Goal: Transaction & Acquisition: Book appointment/travel/reservation

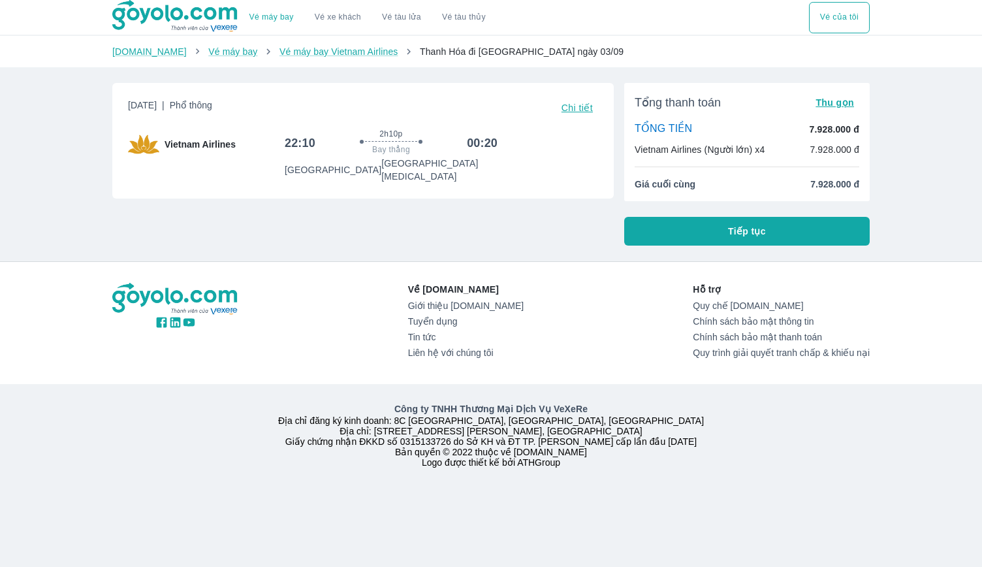
click at [759, 232] on span "Tiếp tục" at bounding box center [747, 231] width 38 height 13
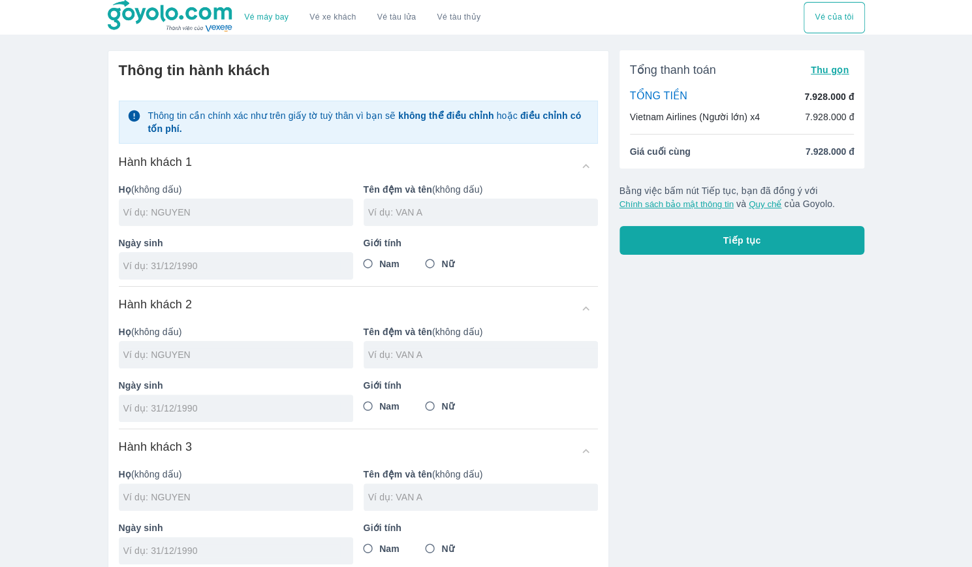
click at [188, 204] on div at bounding box center [236, 211] width 234 height 27
type input "[PERSON_NAME]"
type input "VAN MANH"
type input "1"
type input "1/11/1"
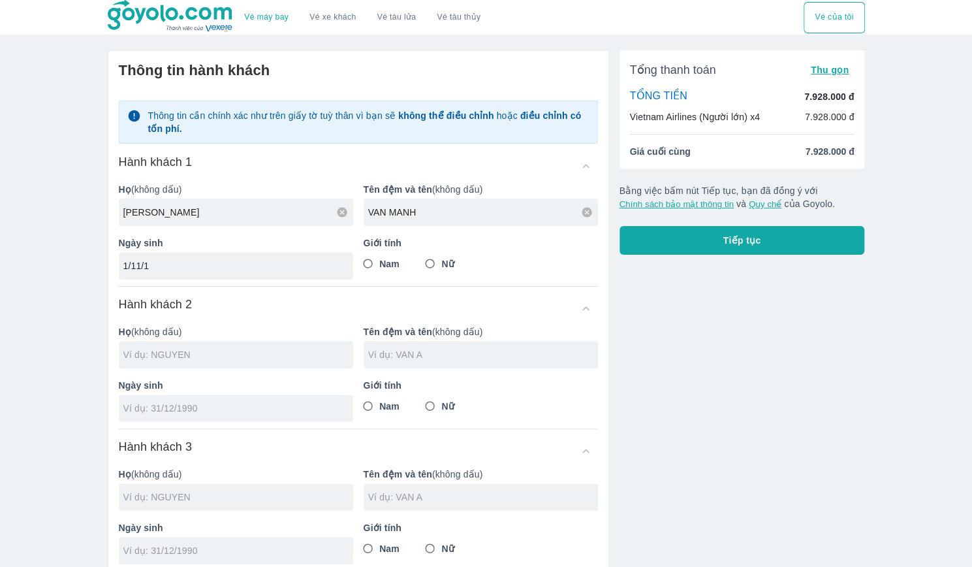
click at [228, 262] on input "1/11/1" at bounding box center [231, 265] width 217 height 13
click at [228, 262] on input "11/10/0101" at bounding box center [231, 265] width 217 height 13
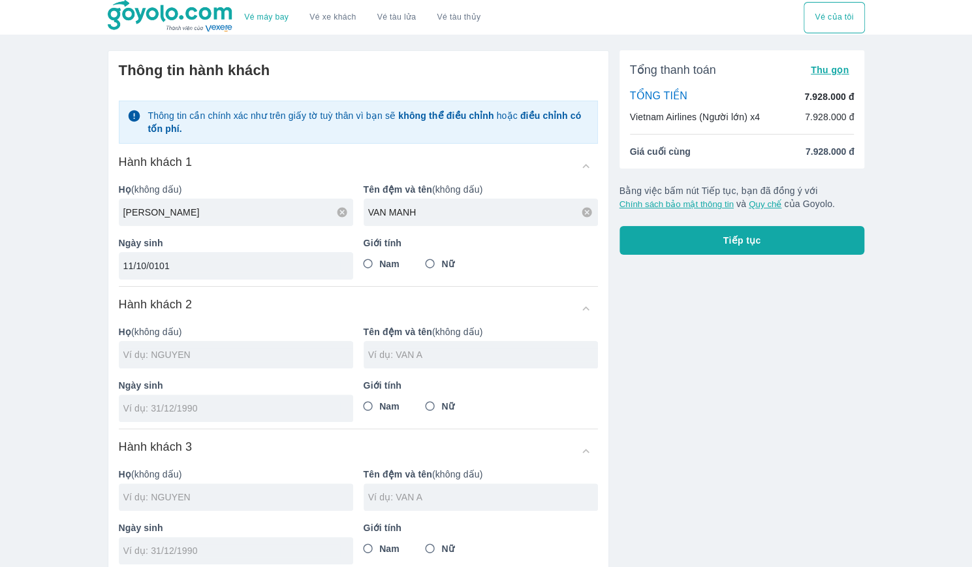
click at [228, 262] on input "11/10/0101" at bounding box center [231, 265] width 217 height 13
click at [228, 262] on input "10/" at bounding box center [231, 265] width 217 height 13
click at [228, 262] on input "10/1" at bounding box center [231, 265] width 217 height 13
click at [206, 265] on input "11/01/" at bounding box center [231, 265] width 217 height 13
type input "[DATE]"
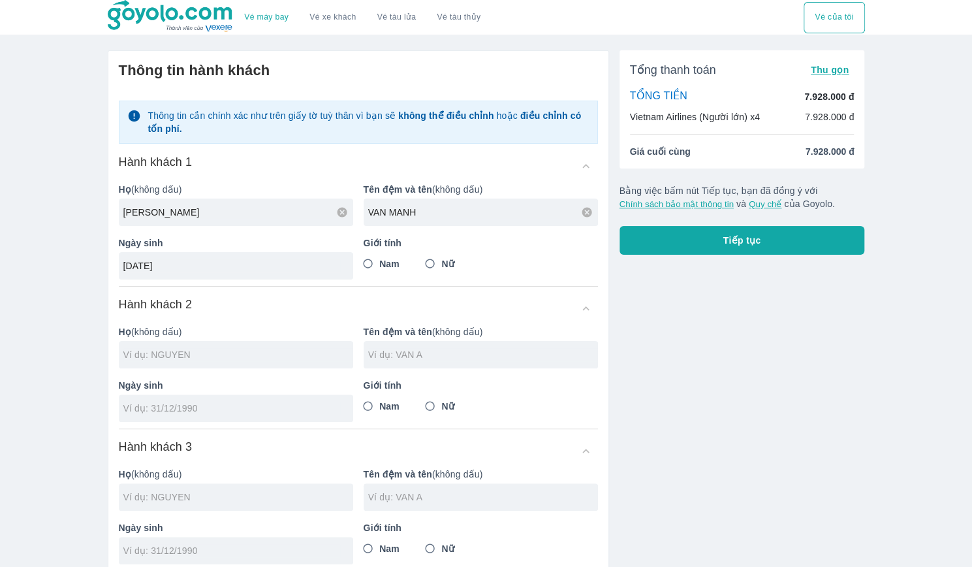
click at [390, 259] on span "Nam" at bounding box center [389, 263] width 20 height 13
click at [380, 259] on input "Nam" at bounding box center [368, 264] width 24 height 24
radio input "true"
click at [183, 356] on input "text" at bounding box center [238, 354] width 230 height 13
type input "[PERSON_NAME]"
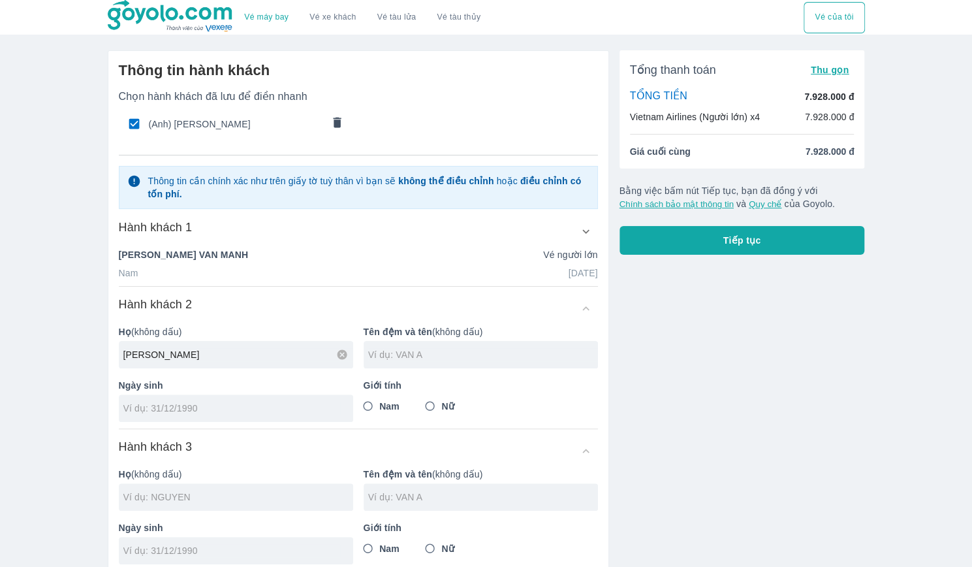
type input "[PERSON_NAME]"
click at [441, 401] on input "Nữ" at bounding box center [430, 406] width 24 height 24
radio input "true"
click at [183, 403] on input "tel" at bounding box center [231, 407] width 217 height 13
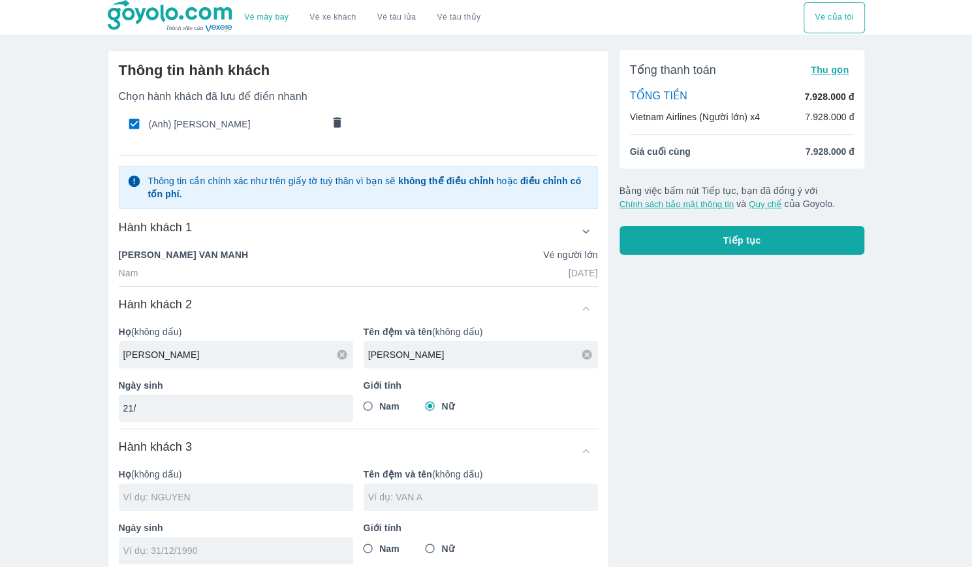
click at [183, 405] on input "21/" at bounding box center [231, 407] width 217 height 13
click at [183, 405] on input "21/04/" at bounding box center [231, 407] width 217 height 13
type input "[DATE]"
click at [307, 498] on input "text" at bounding box center [238, 496] width 230 height 13
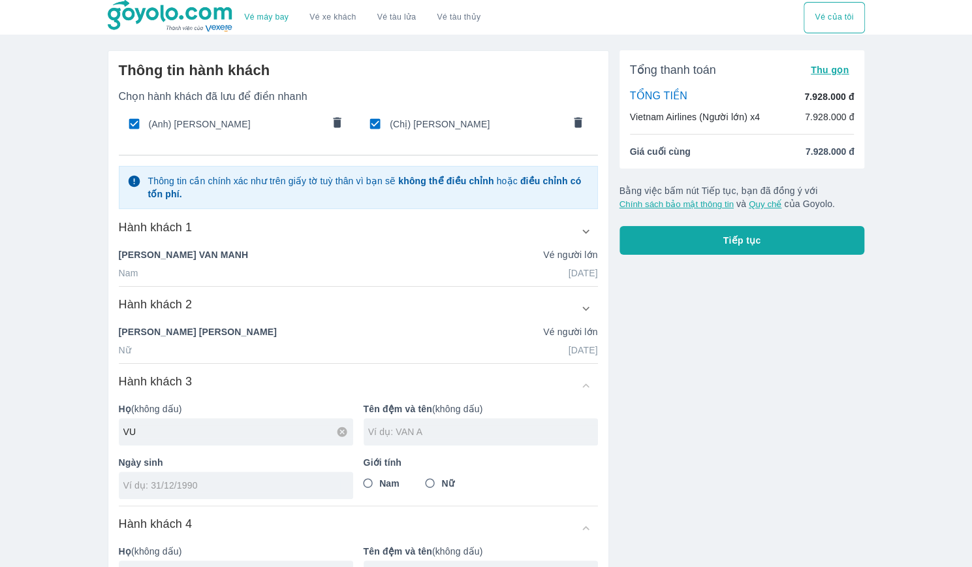
type input "VU"
type input "THI VY"
click at [270, 492] on div at bounding box center [236, 484] width 234 height 27
click at [270, 492] on div "19/" at bounding box center [236, 484] width 234 height 27
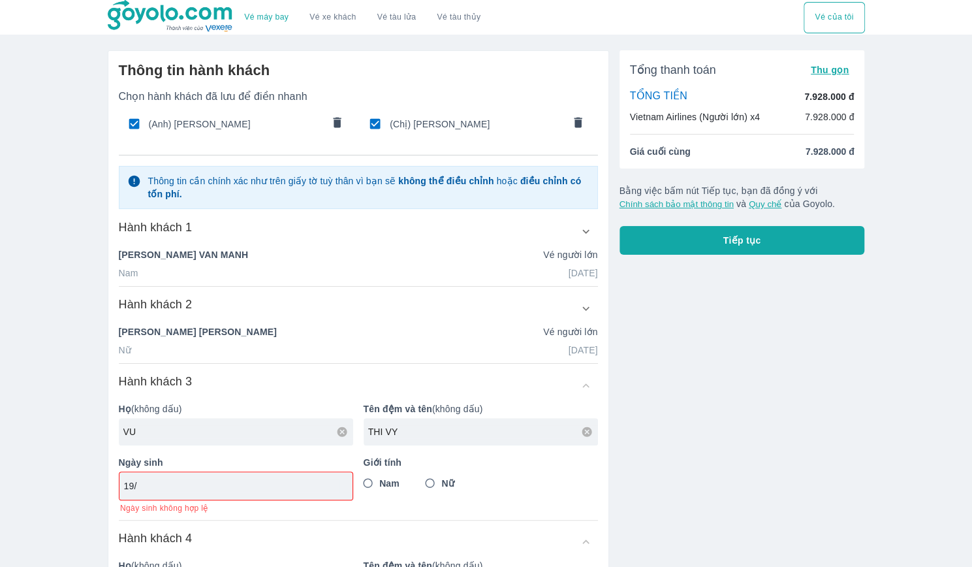
click at [277, 477] on div "19/" at bounding box center [235, 485] width 233 height 27
click at [276, 481] on input "19/" at bounding box center [231, 485] width 215 height 13
click at [231, 486] on input "19/05/" at bounding box center [231, 485] width 215 height 13
type input "[DATE]"
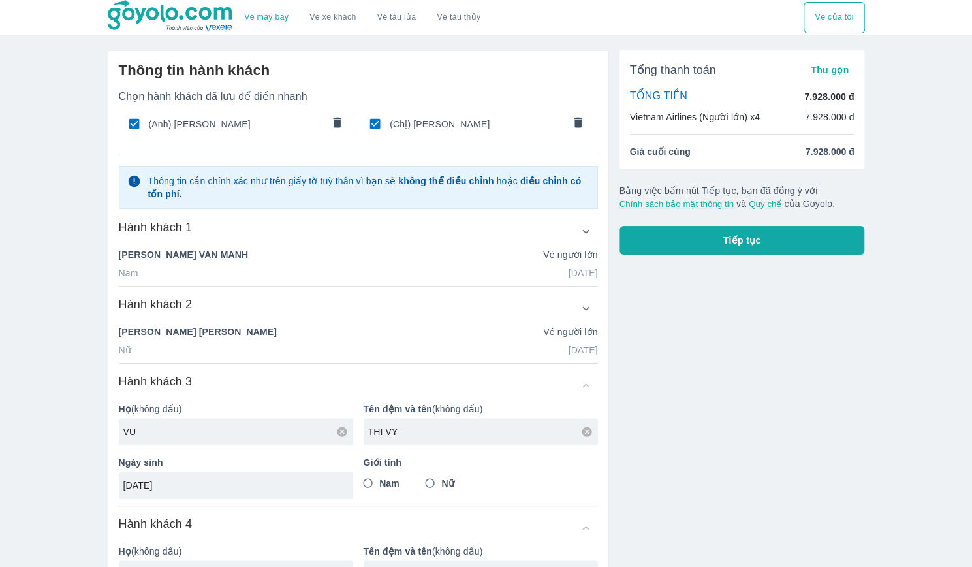
click at [447, 479] on span "Nữ" at bounding box center [447, 483] width 12 height 13
click at [442, 479] on input "Nữ" at bounding box center [430, 483] width 24 height 24
radio input "true"
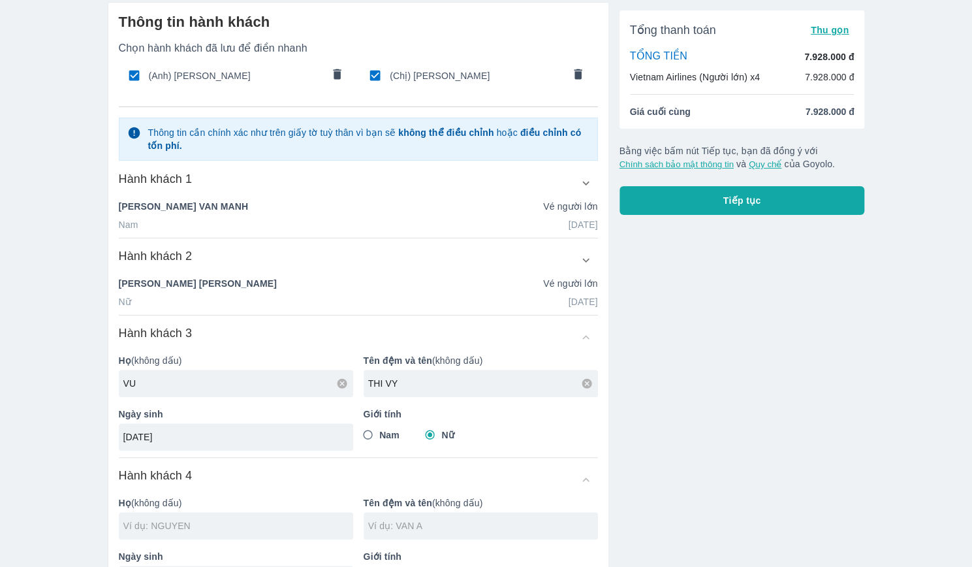
scroll to position [65, 0]
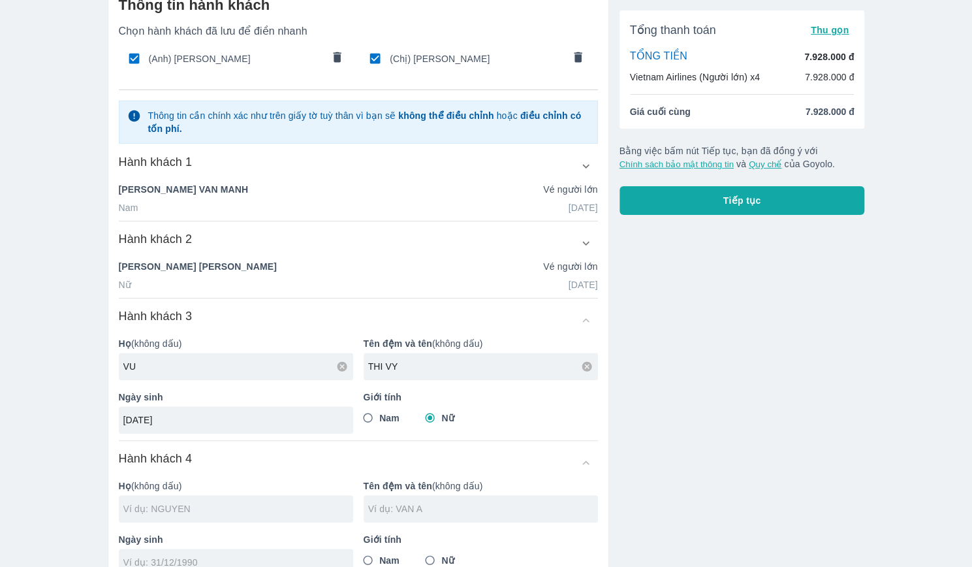
click at [161, 507] on input "text" at bounding box center [238, 508] width 230 height 13
type input "VU"
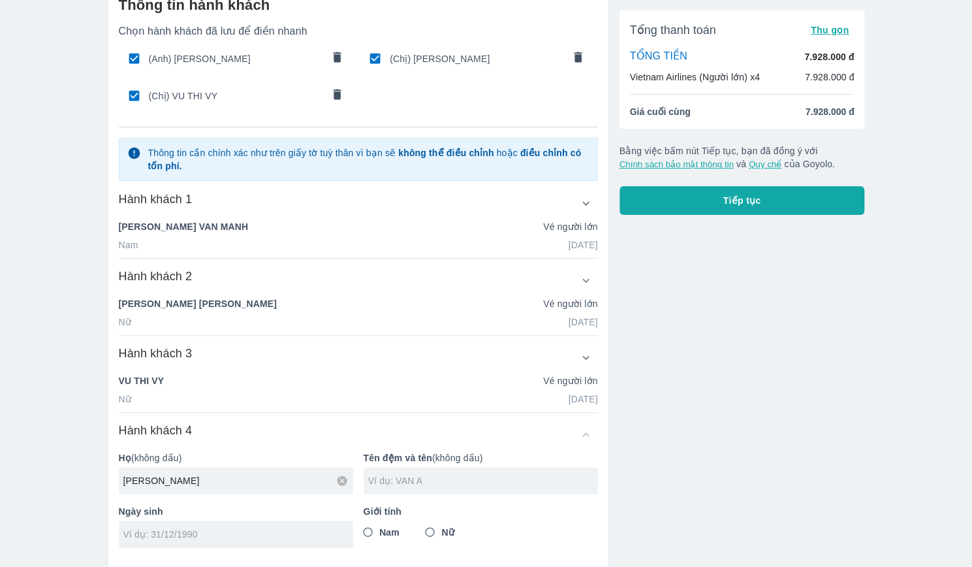
type input "[PERSON_NAME]"
type input "VAN [PERSON_NAME]"
click at [179, 541] on div at bounding box center [236, 533] width 234 height 27
click at [179, 541] on div "01/" at bounding box center [236, 533] width 234 height 27
click at [189, 536] on input "01/" at bounding box center [231, 534] width 215 height 13
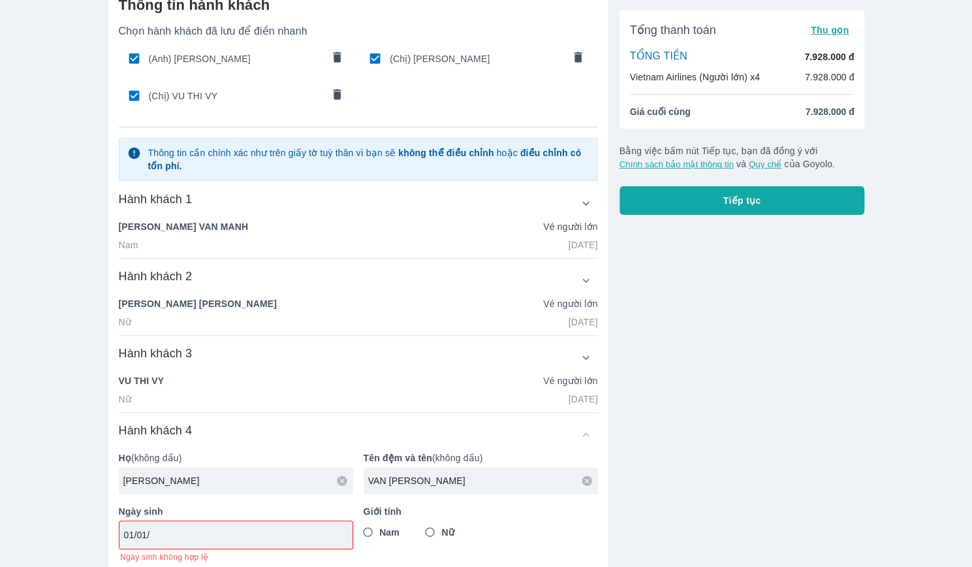
click at [153, 532] on input "01/01/" at bounding box center [231, 534] width 215 height 13
type input "[DATE]"
click at [387, 527] on span "Nam" at bounding box center [389, 532] width 20 height 13
click at [380, 527] on input "Nam" at bounding box center [368, 532] width 24 height 24
radio input "true"
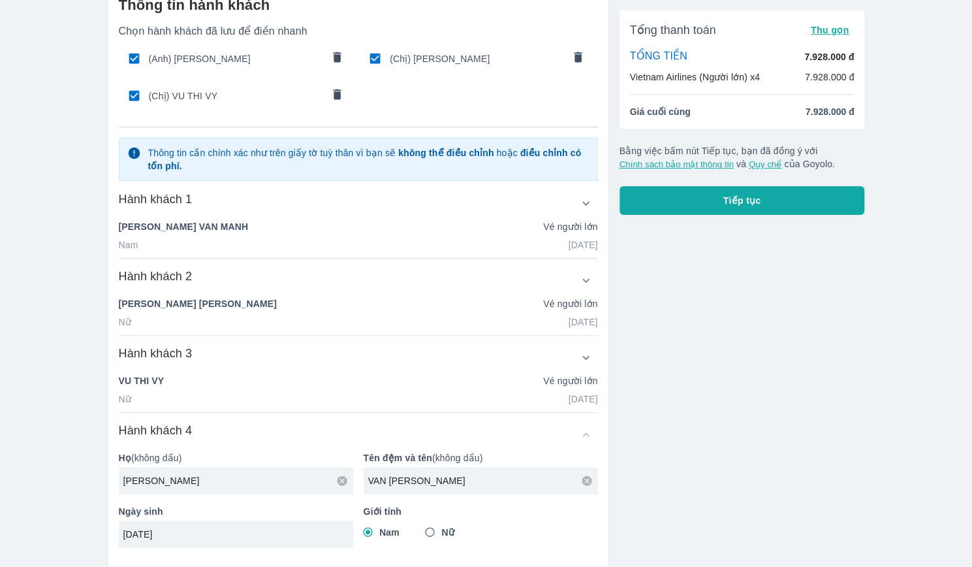
click at [733, 516] on div "Tổng thanh toán Thu gọn TỔNG TIỀN 7.928.000 đ Vietnam Airlines (Người lớn) x4 7…" at bounding box center [737, 364] width 256 height 779
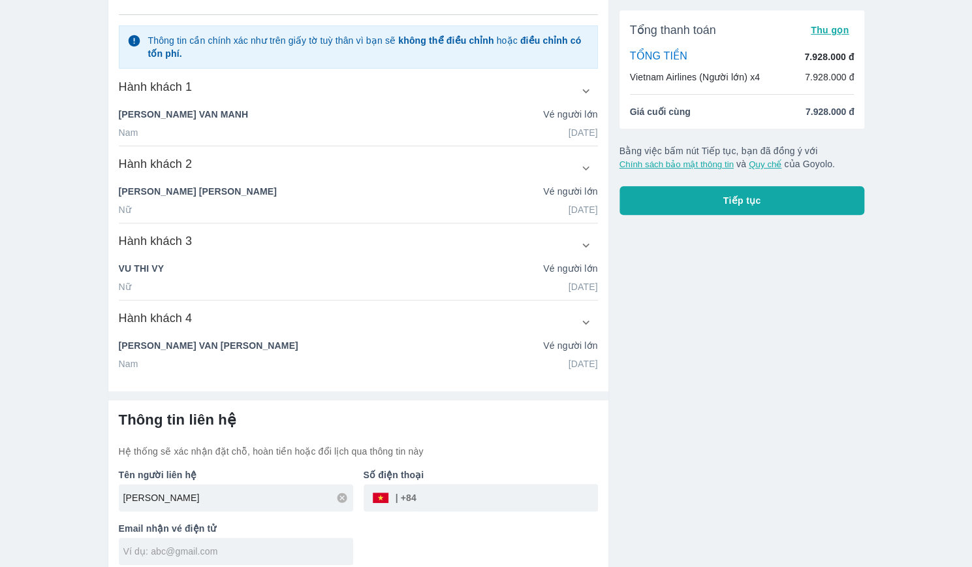
scroll to position [185, 0]
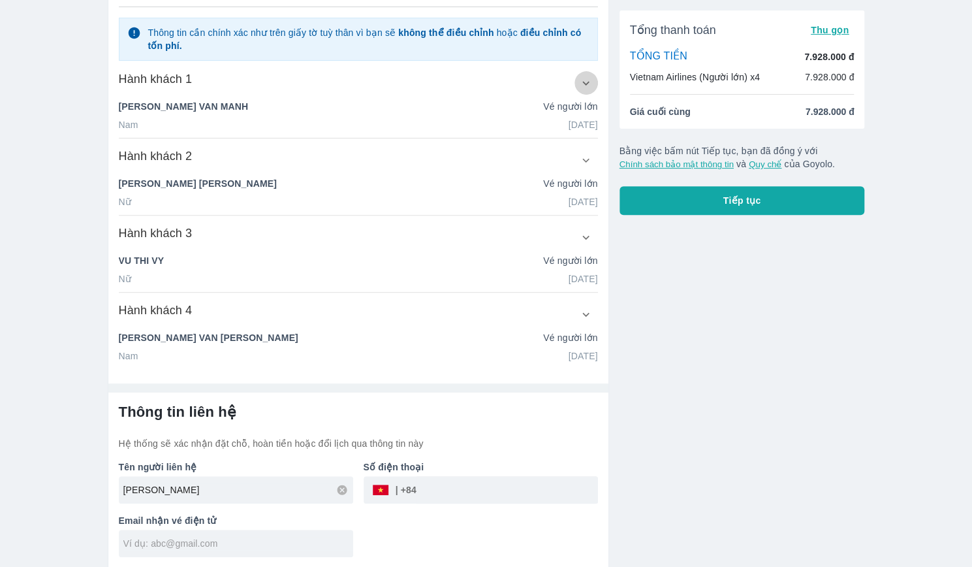
click at [588, 83] on icon "button" at bounding box center [586, 83] width 14 height 14
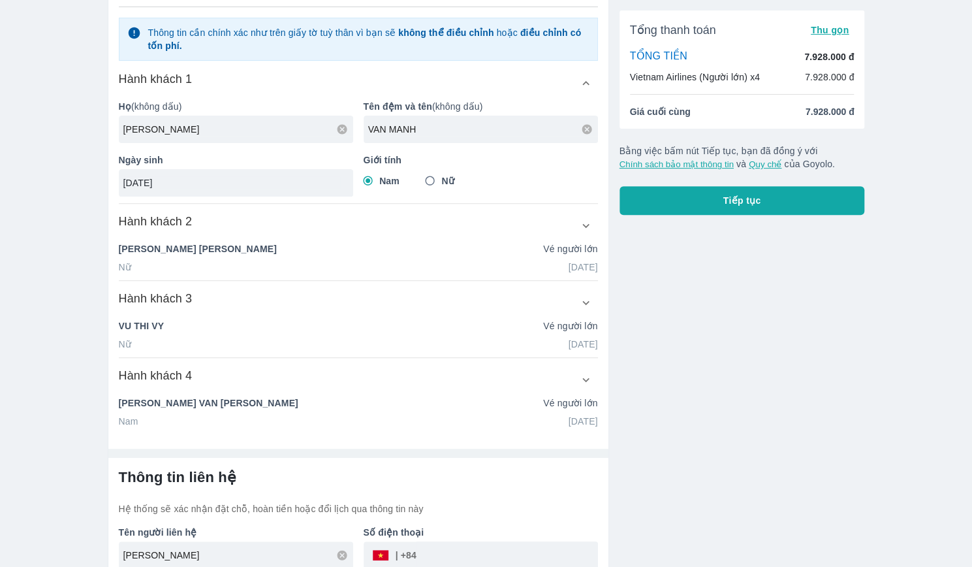
click at [134, 183] on input "[DATE]" at bounding box center [231, 182] width 217 height 13
click at [411, 228] on div "Hành khách 2" at bounding box center [358, 225] width 479 height 24
type input "[DATE]"
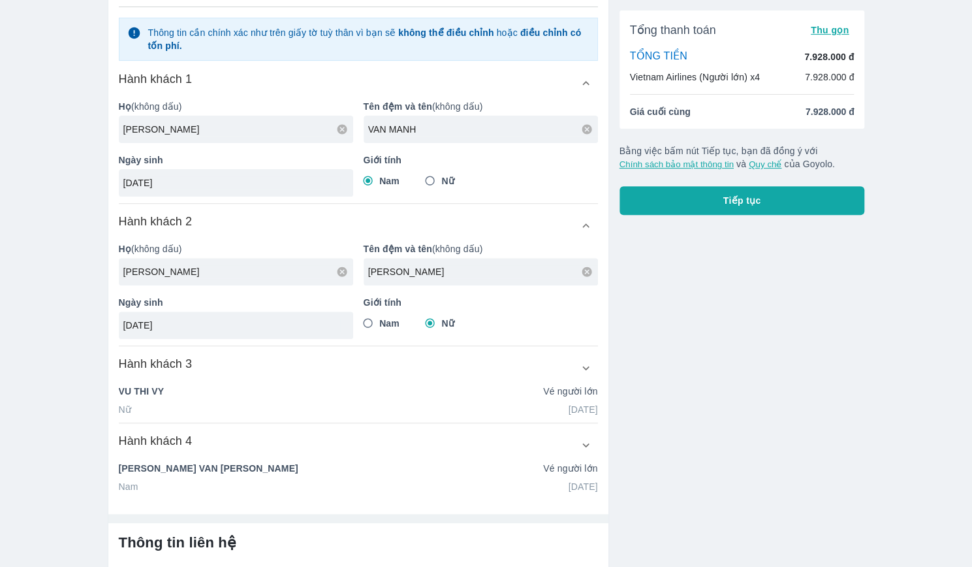
checkbox input "false"
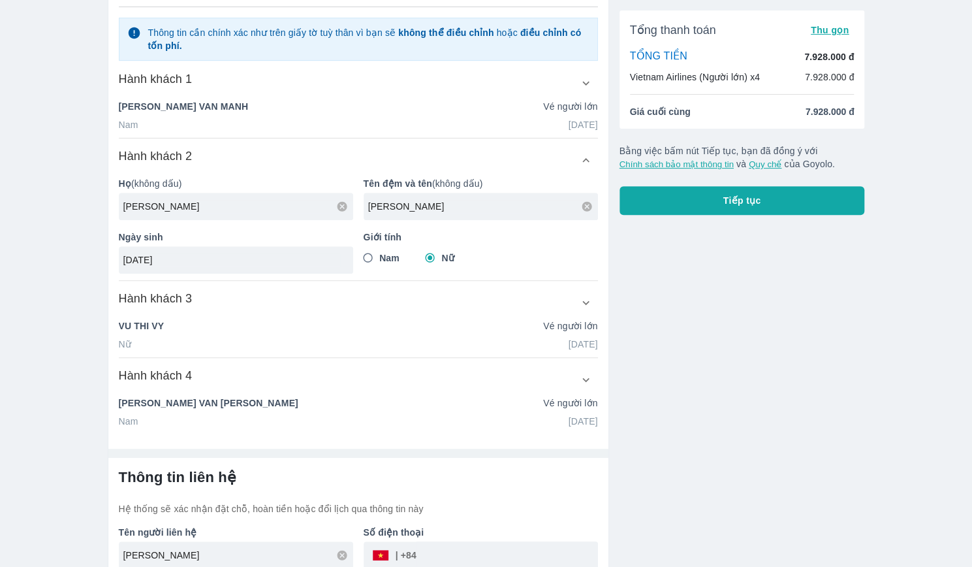
scroll to position [206, 0]
click at [390, 338] on div "Nữ [DATE]" at bounding box center [358, 344] width 479 height 13
click at [338, 397] on div "[PERSON_NAME] người lớn" at bounding box center [358, 403] width 479 height 13
click at [309, 332] on div "VU THI VY Vé người lớn" at bounding box center [358, 329] width 479 height 18
click at [578, 300] on button "button" at bounding box center [586, 303] width 24 height 24
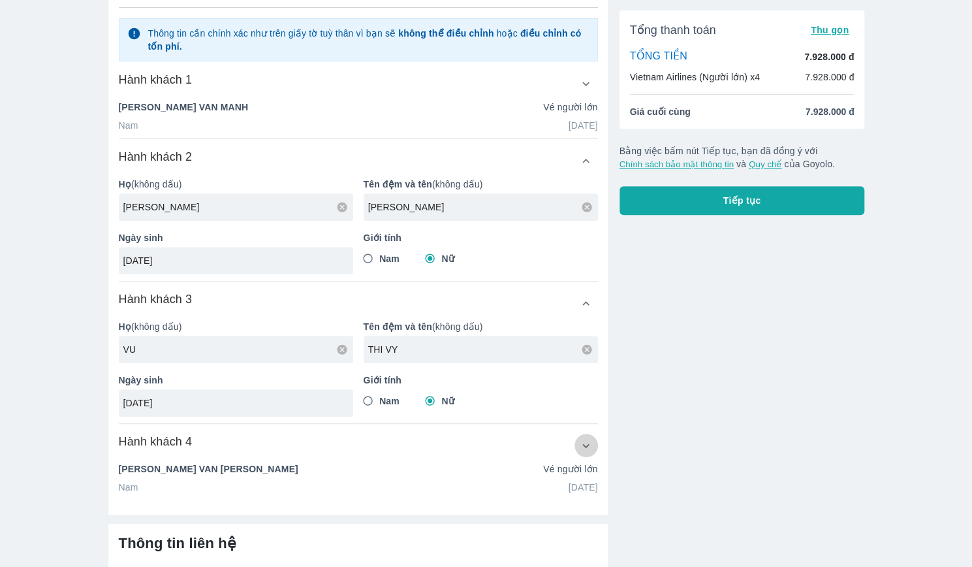
click at [589, 442] on icon "button" at bounding box center [586, 446] width 14 height 14
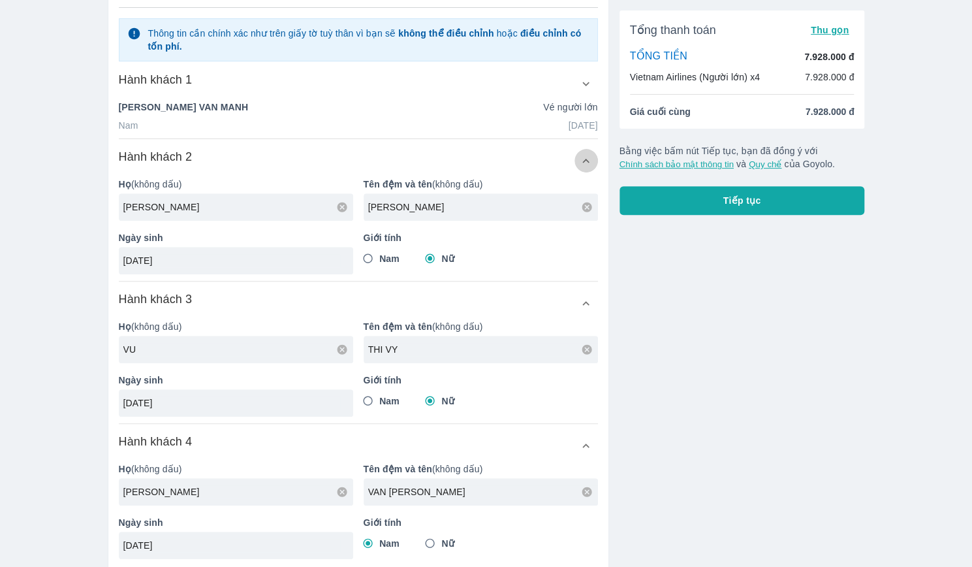
click at [589, 165] on icon "button" at bounding box center [586, 161] width 14 height 14
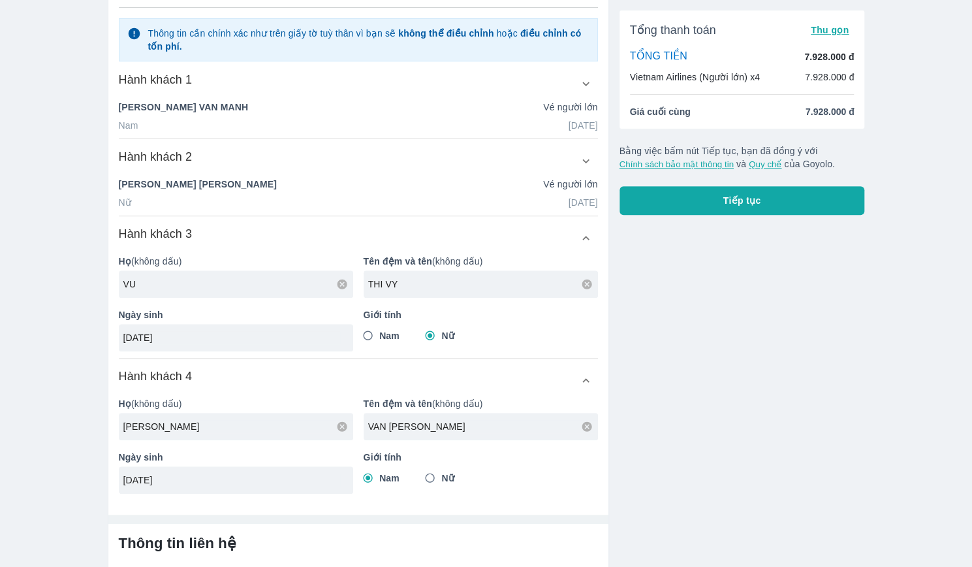
click at [586, 237] on icon "button" at bounding box center [586, 238] width 14 height 14
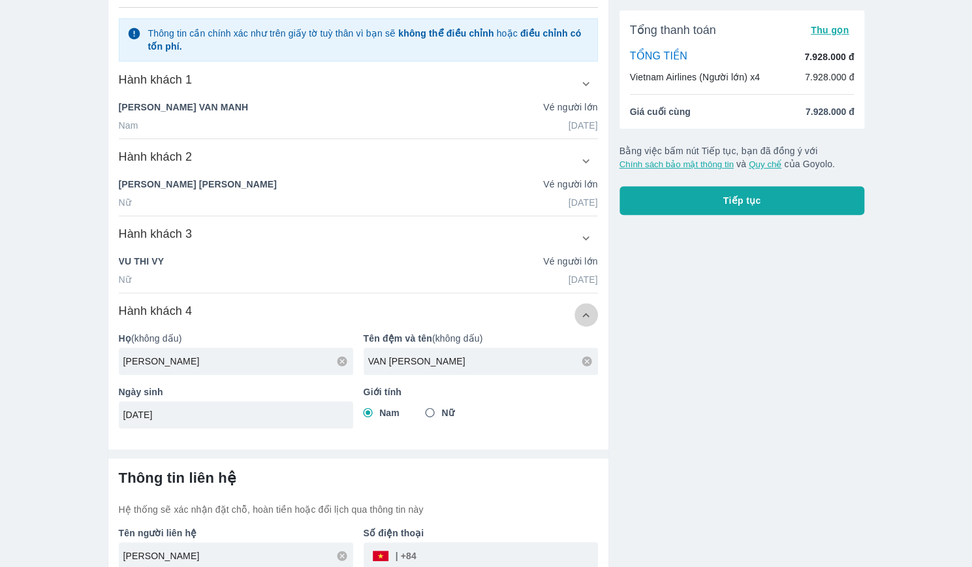
click at [580, 310] on icon "button" at bounding box center [586, 315] width 14 height 14
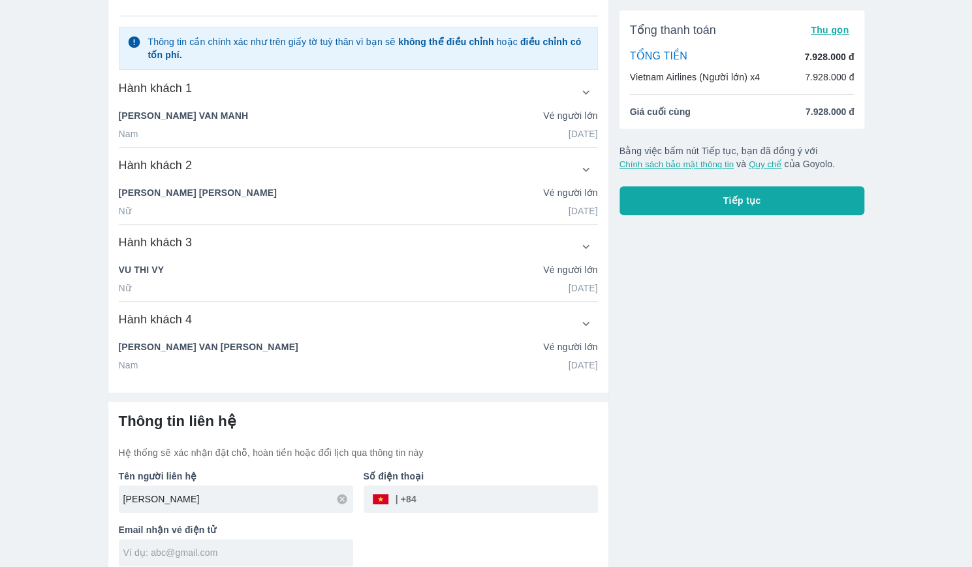
scroll to position [141, 0]
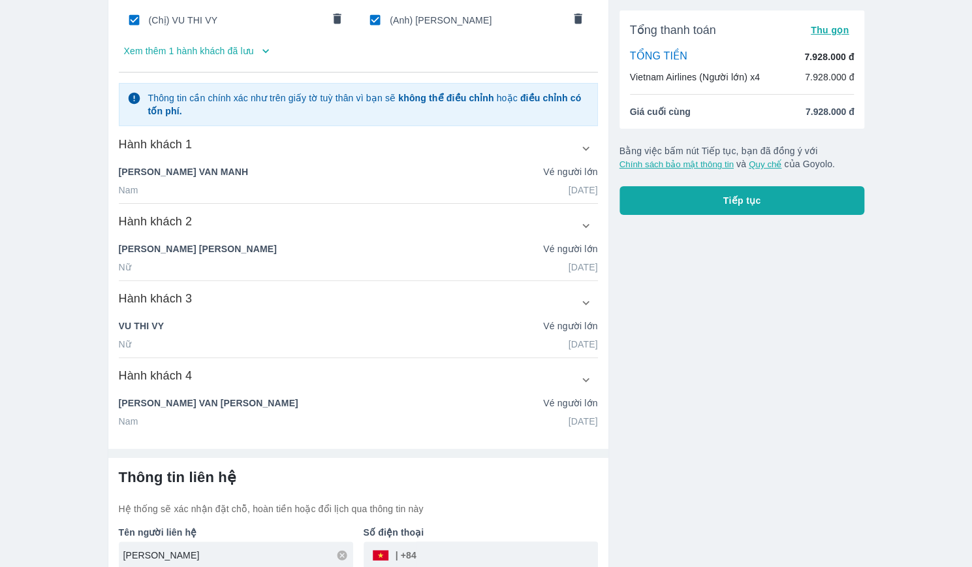
click at [187, 559] on input "[PERSON_NAME]" at bounding box center [238, 554] width 230 height 13
type input "VU THI [PERSON_NAME]"
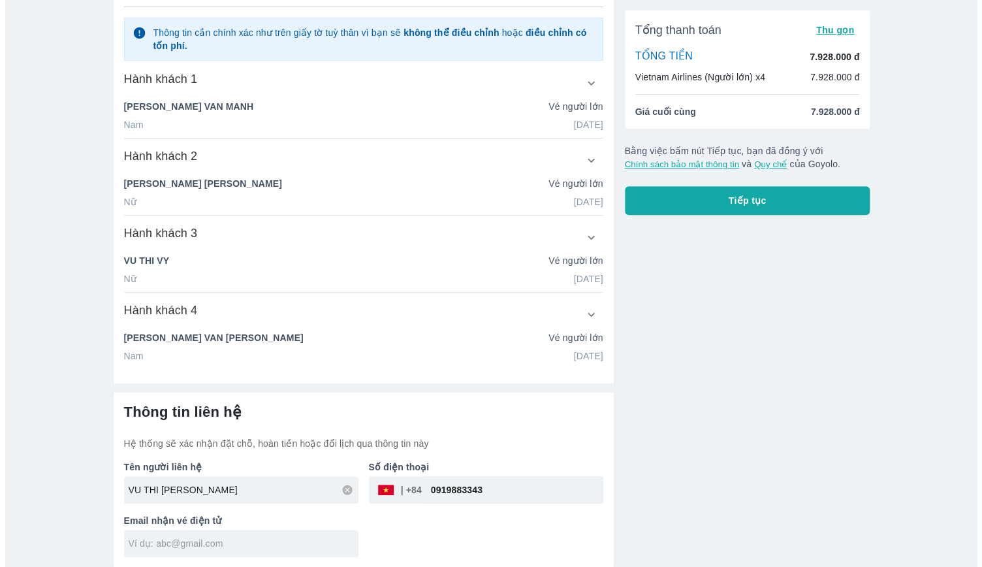
scroll to position [206, 0]
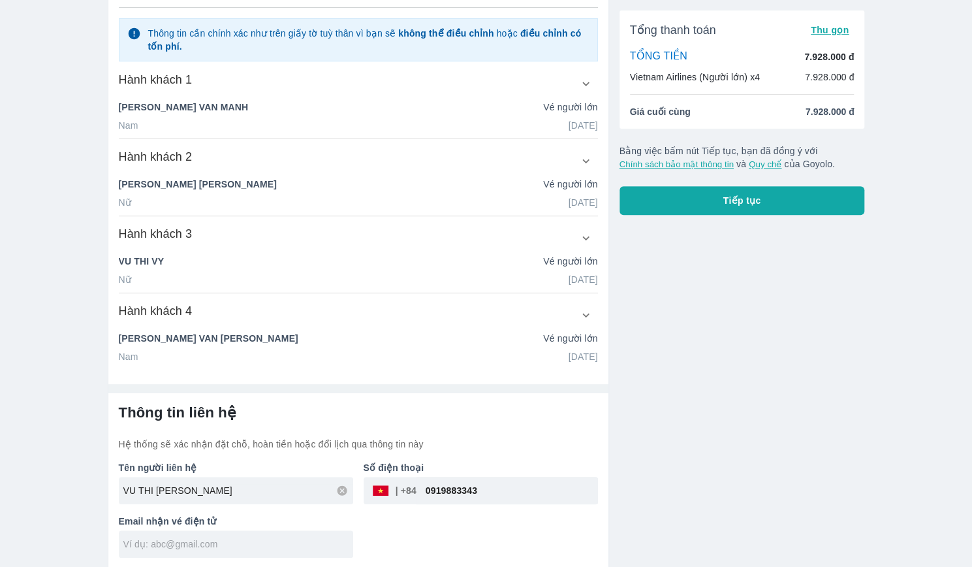
type input "0919883343"
click at [282, 545] on input "text" at bounding box center [238, 543] width 230 height 13
type input "V"
type input "[EMAIL_ADDRESS][DOMAIN_NAME]"
click at [765, 212] on button "Tiếp tục" at bounding box center [742, 200] width 245 height 29
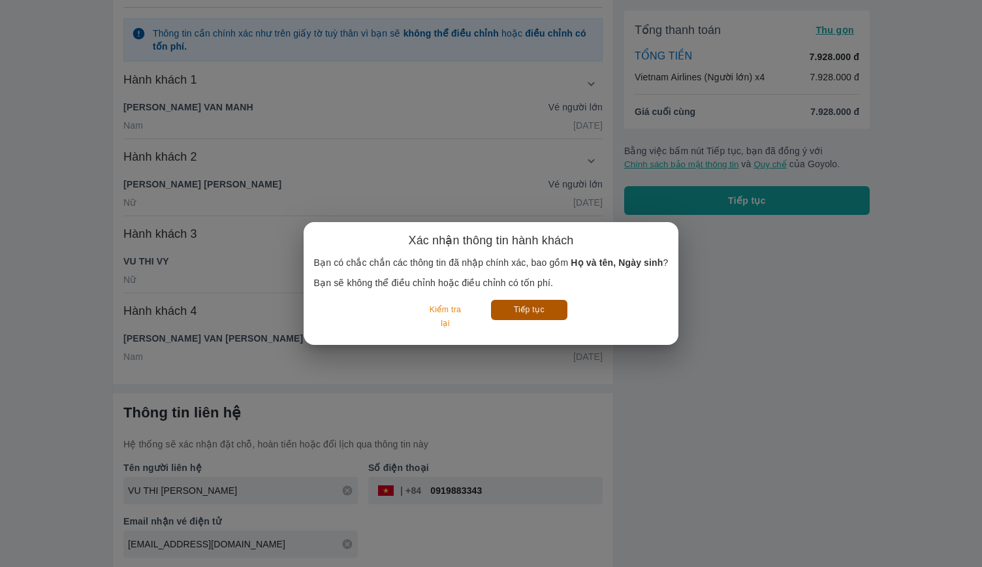
click at [504, 314] on button "Tiếp tục" at bounding box center [529, 310] width 76 height 20
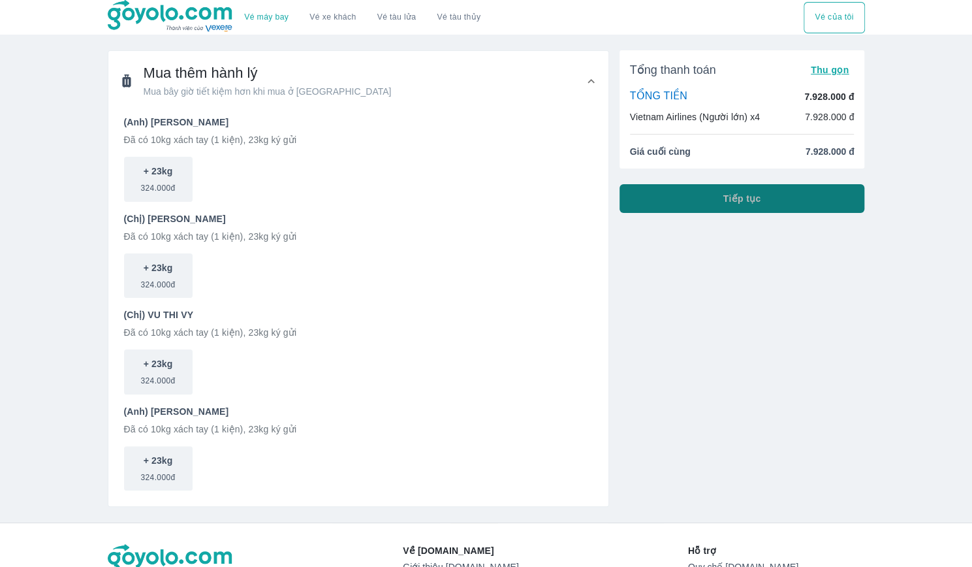
click at [745, 207] on button "Tiếp tục" at bounding box center [742, 198] width 245 height 29
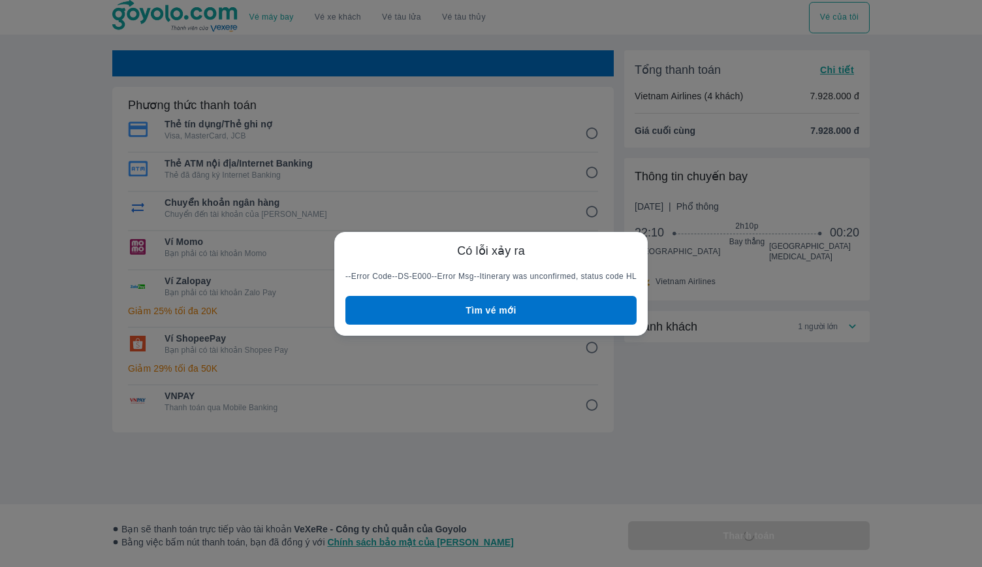
click at [518, 309] on button "Tìm vé mới" at bounding box center [490, 310] width 291 height 29
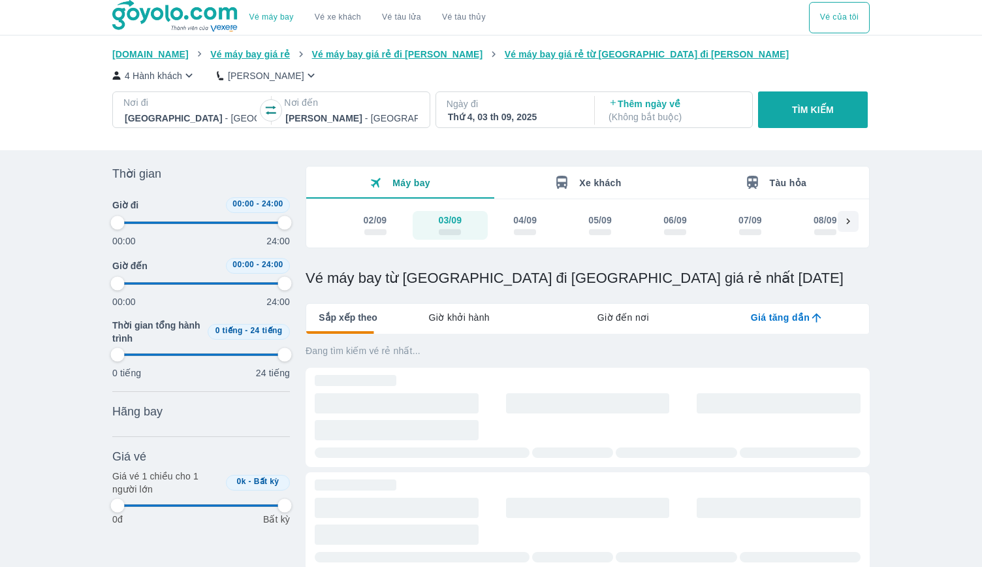
type input "97.9166666666667"
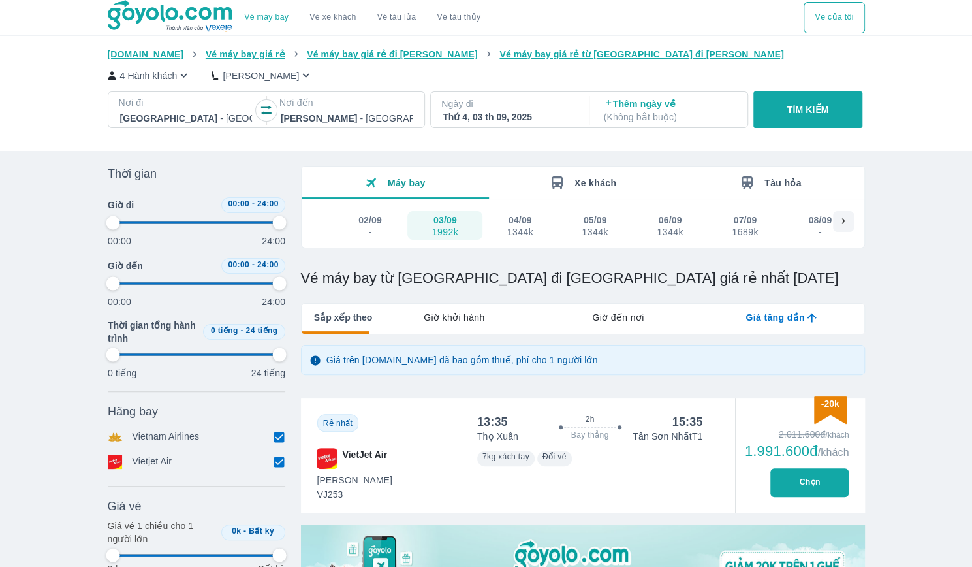
type input "97.9166666666667"
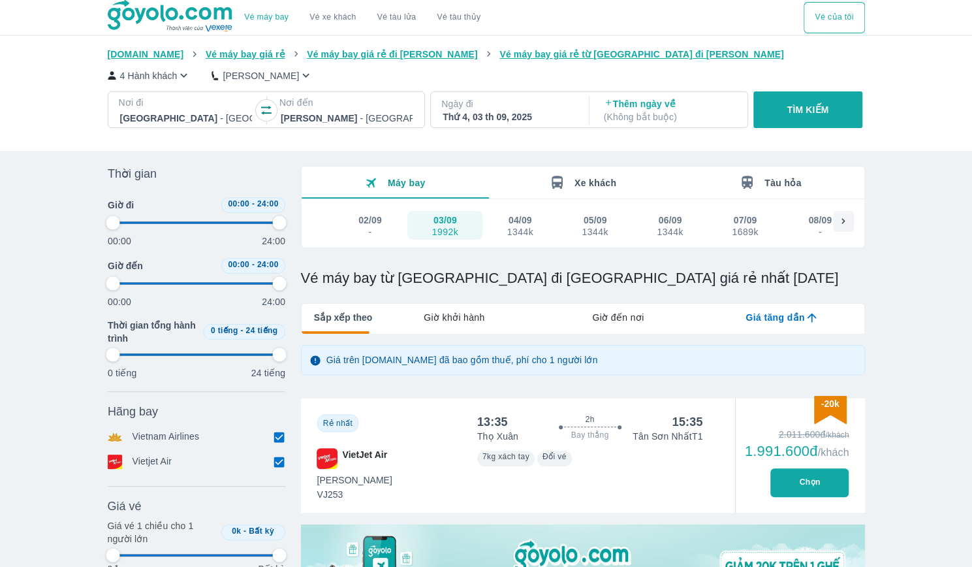
type input "97.9166666666667"
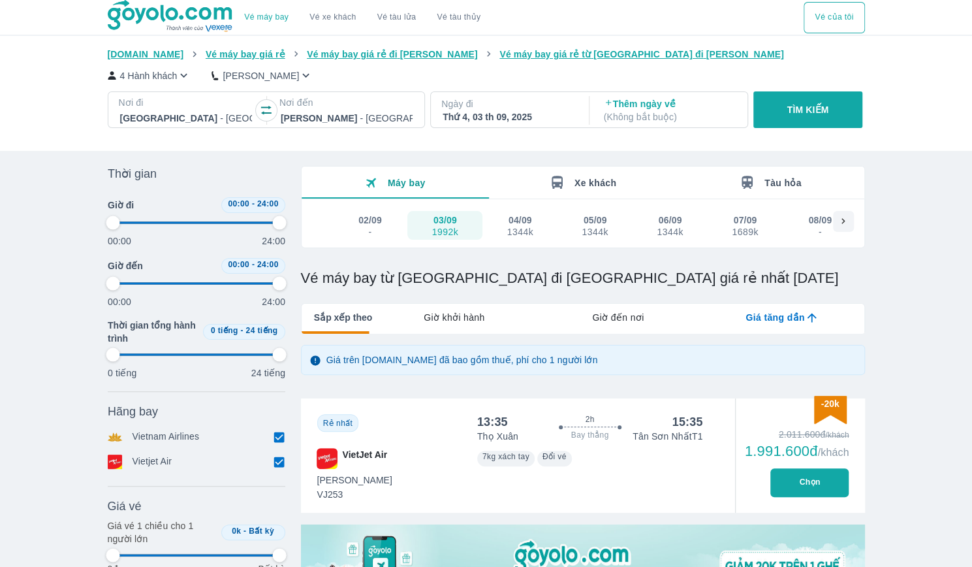
type input "97.9166666666667"
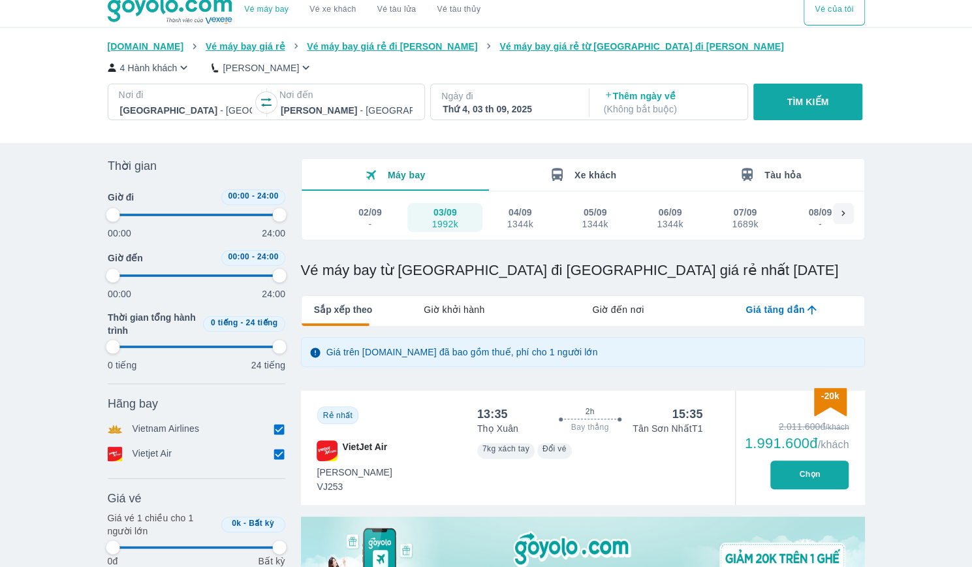
type input "97.9166666666667"
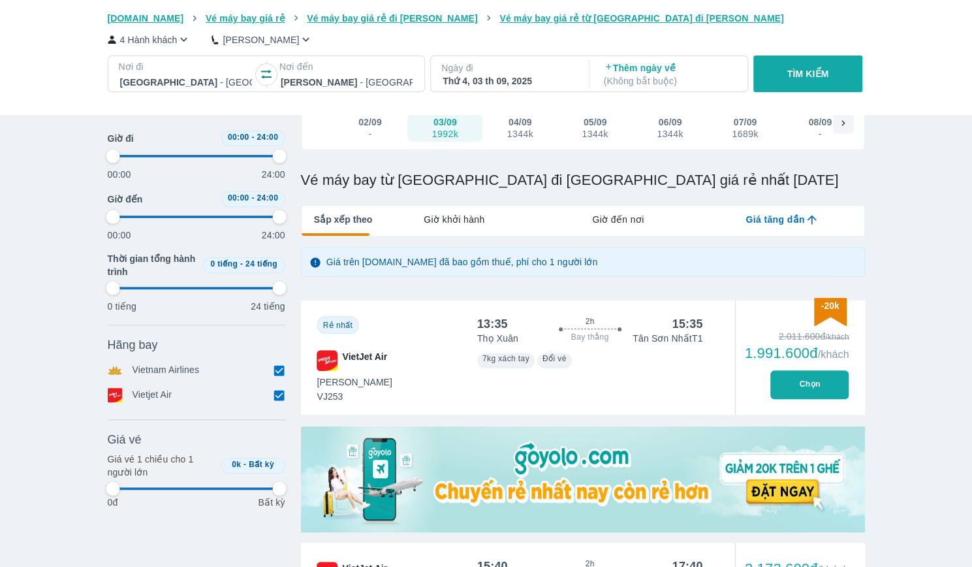
type input "97.9166666666667"
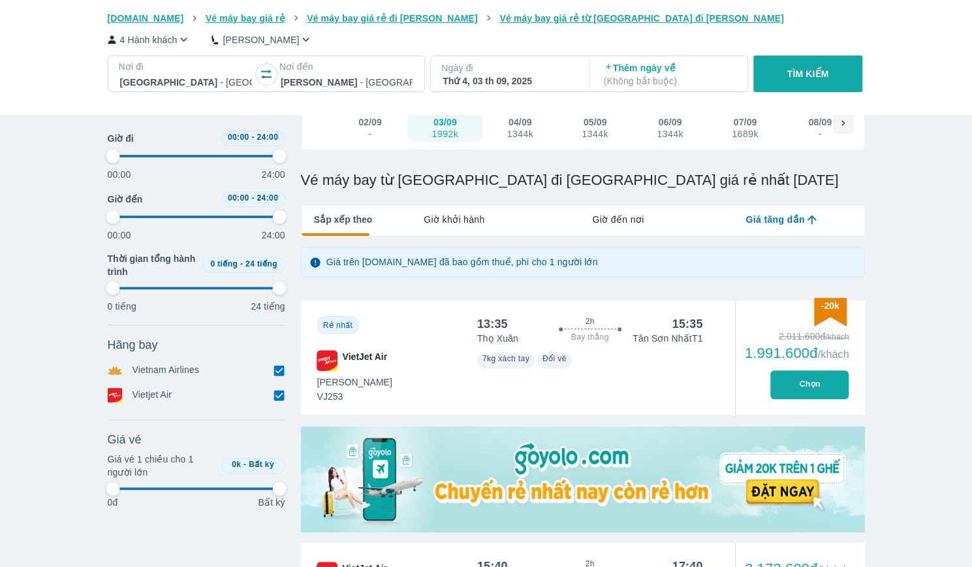
type input "97.9166666666667"
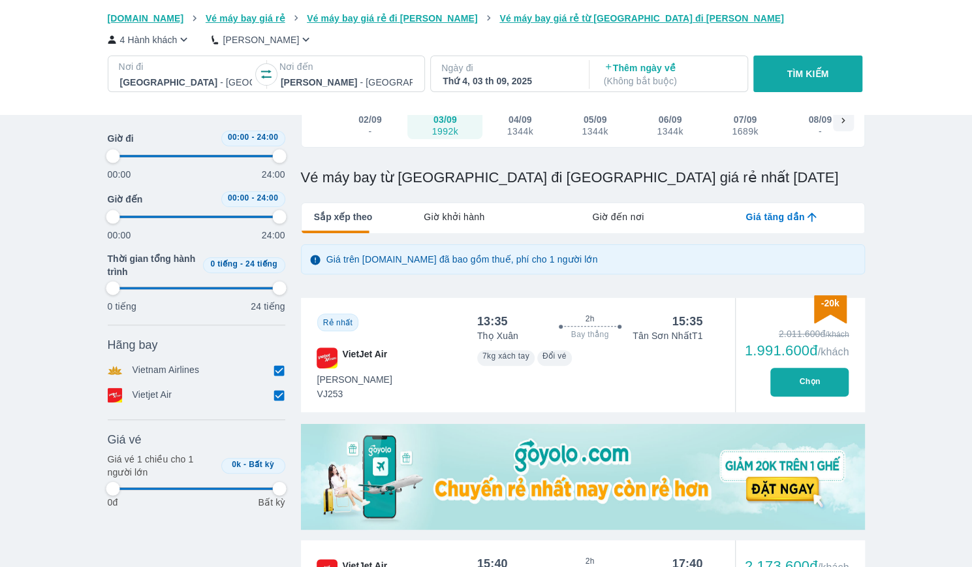
type input "97.9166666666667"
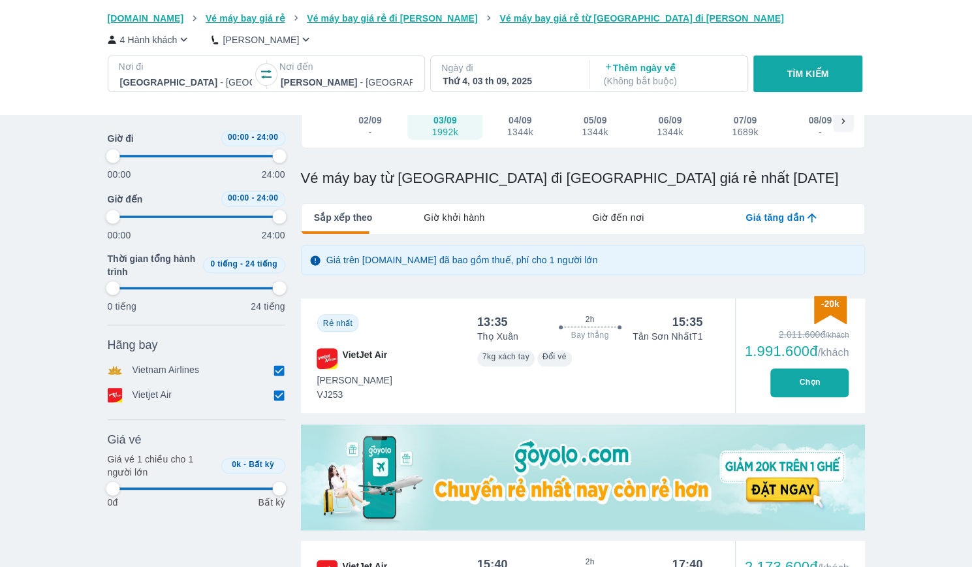
type input "97.9166666666667"
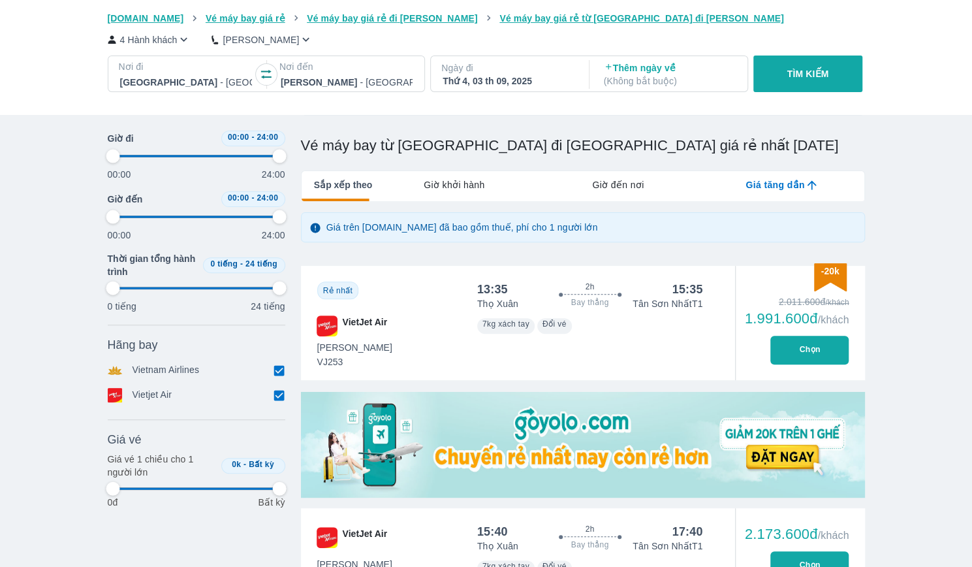
type input "97.9166666666667"
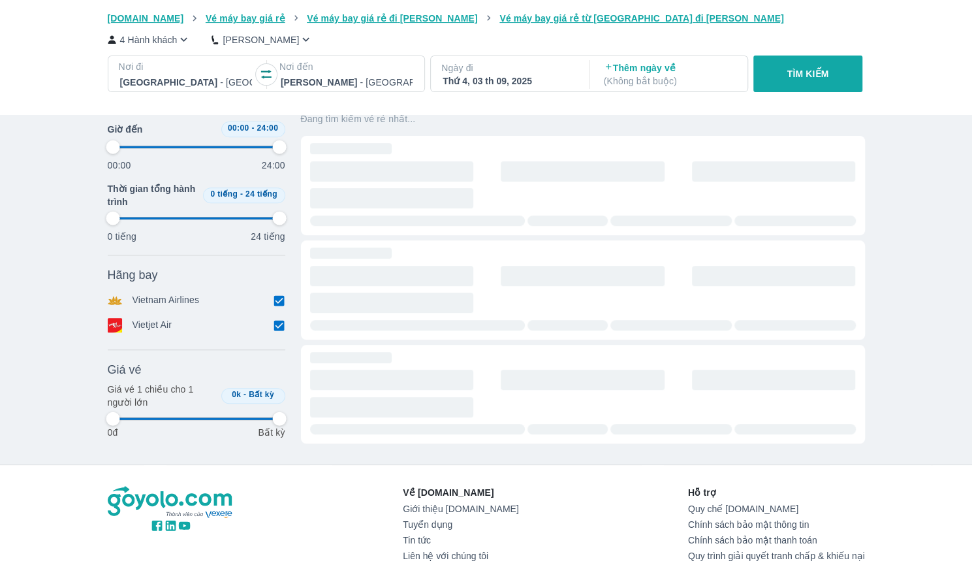
type input "97.9166666666667"
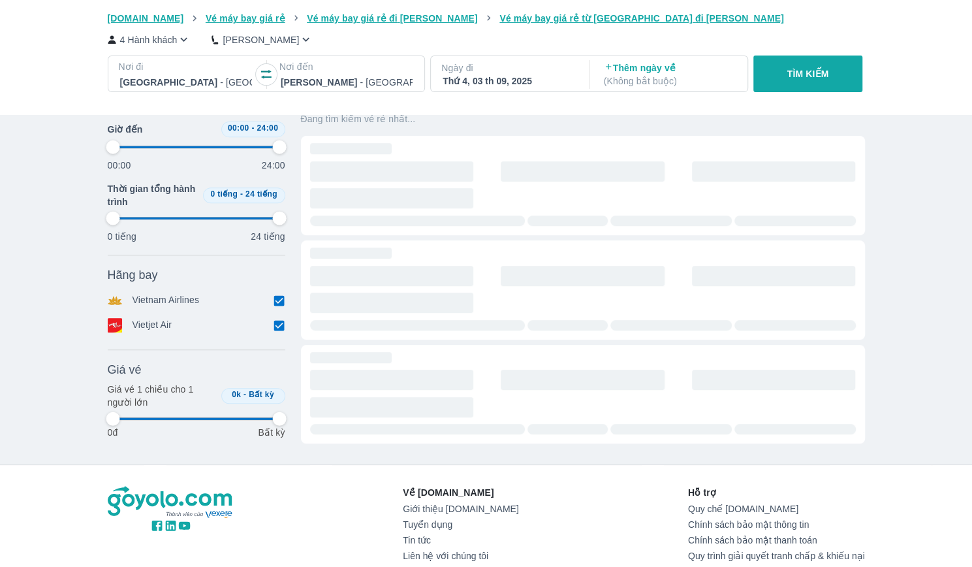
type input "97.9166666666667"
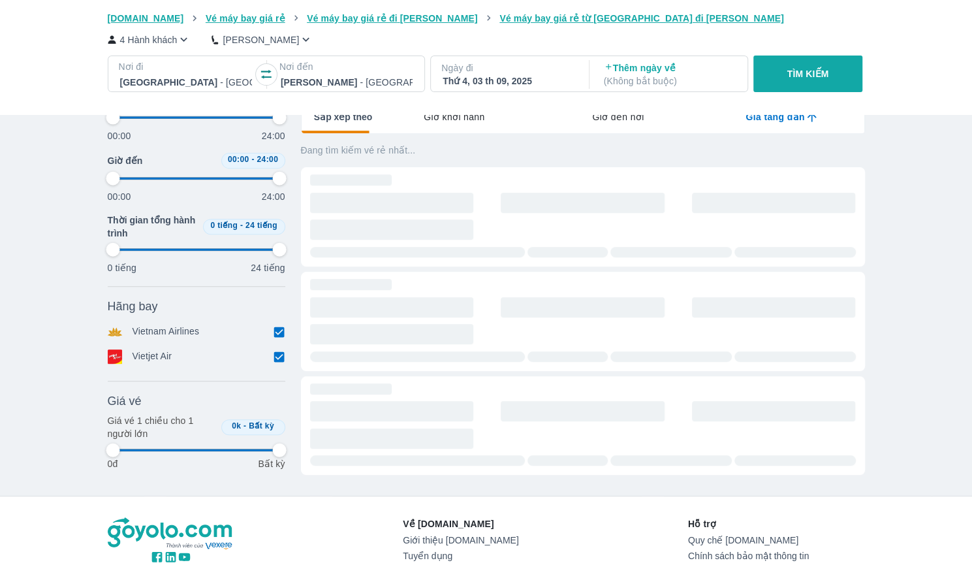
type input "97.9166666666667"
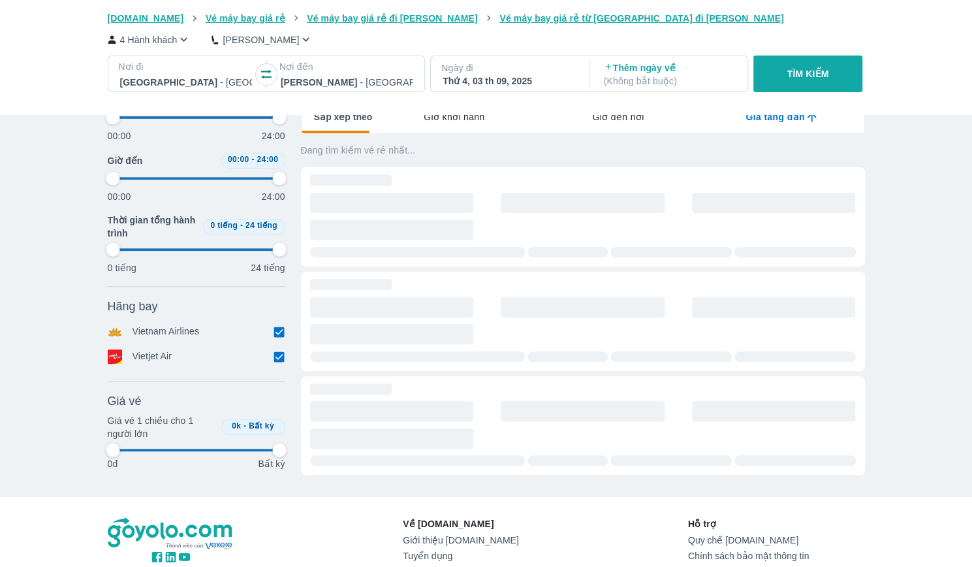
type input "97.9166666666667"
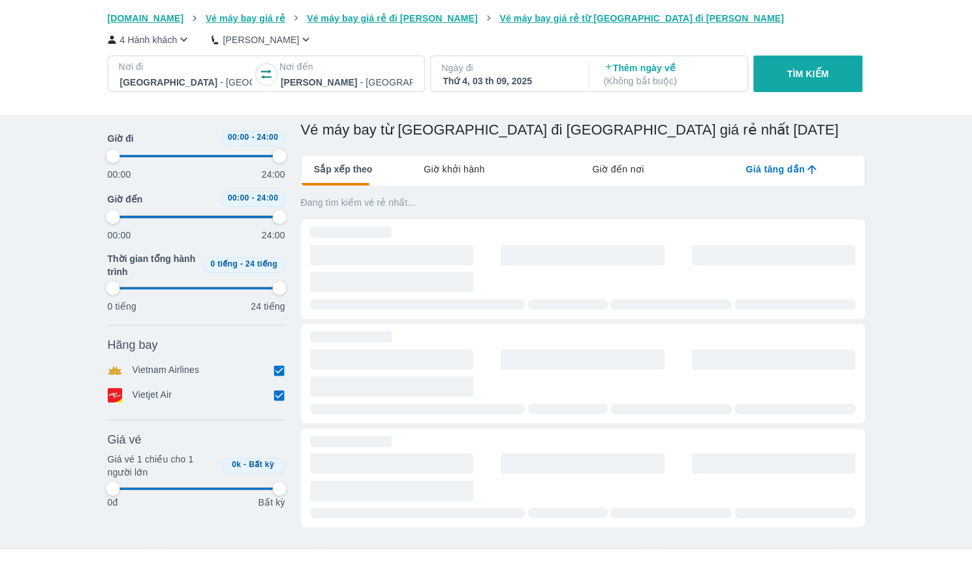
scroll to position [138, 0]
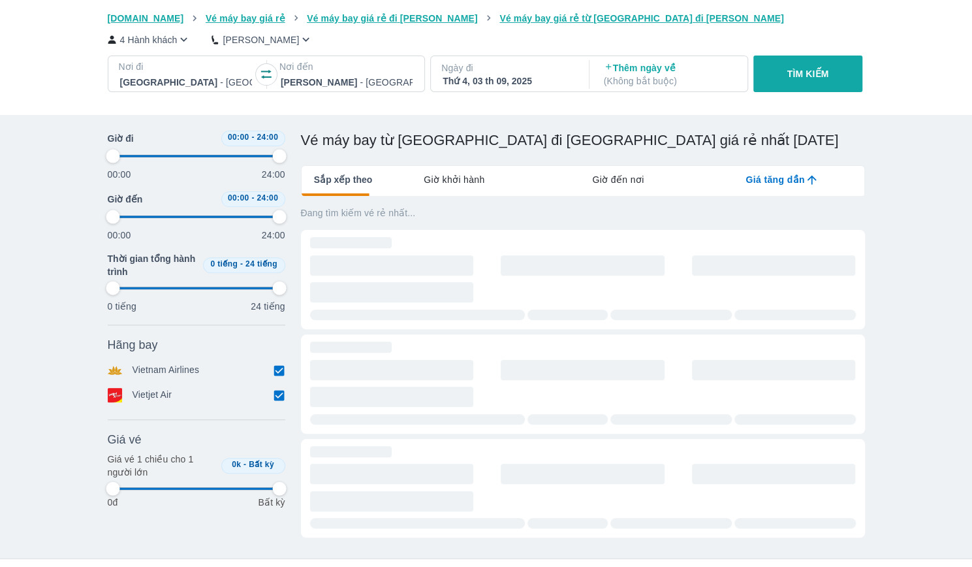
type input "97.9166666666667"
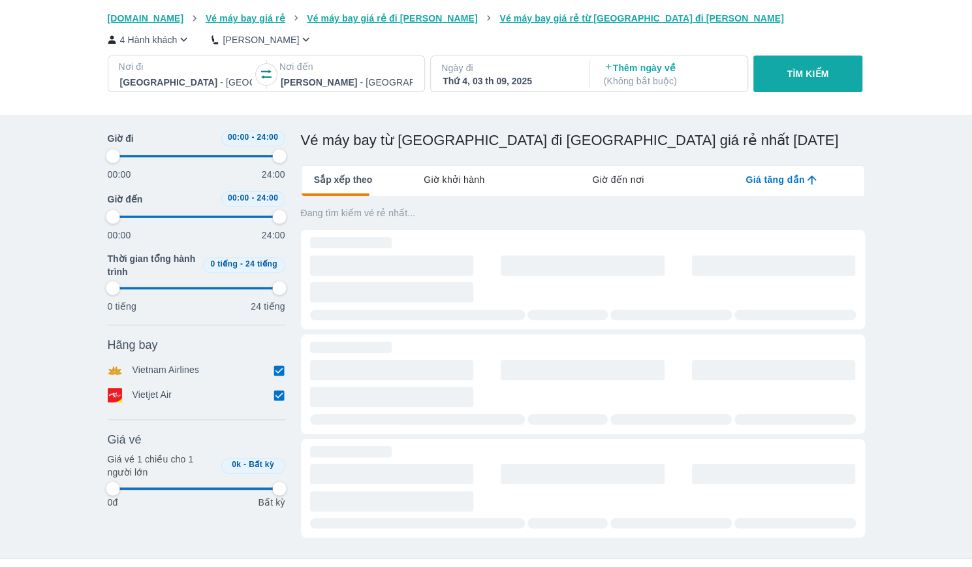
type input "97.9166666666667"
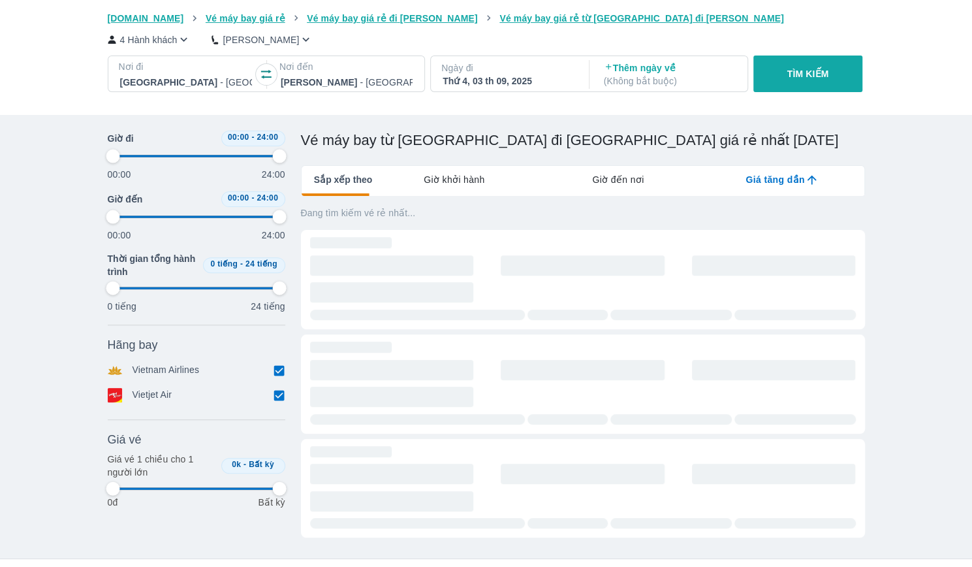
type input "97.9166666666667"
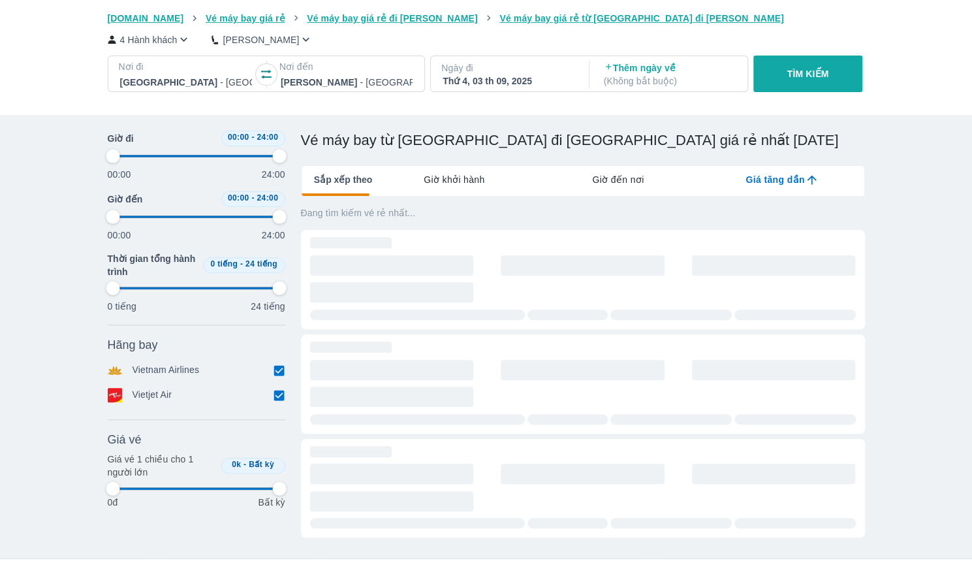
type input "97.9166666666667"
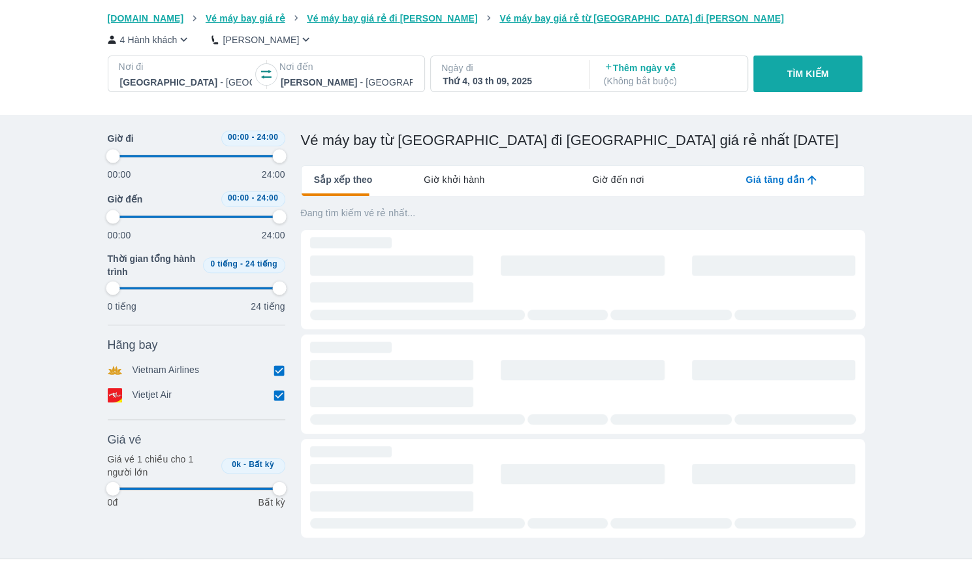
type input "97.9166666666667"
click at [806, 76] on p "TÌM KIẾM" at bounding box center [808, 73] width 42 height 13
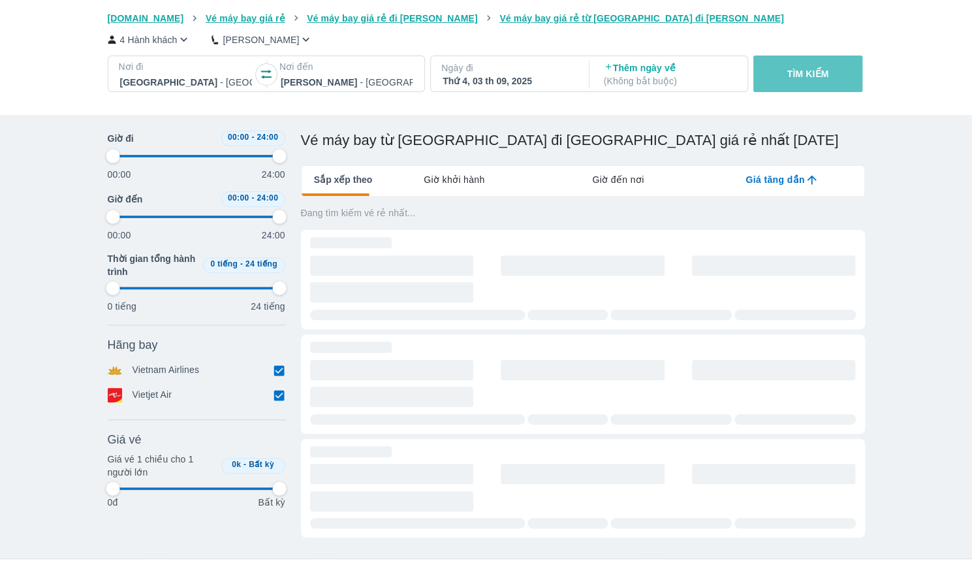
type input "97.9166666666667"
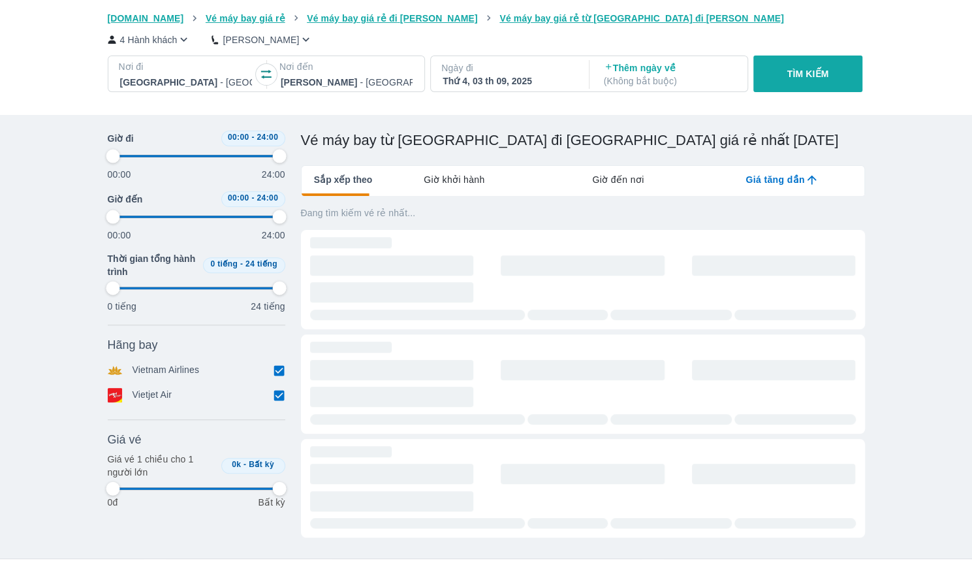
type input "97.9166666666667"
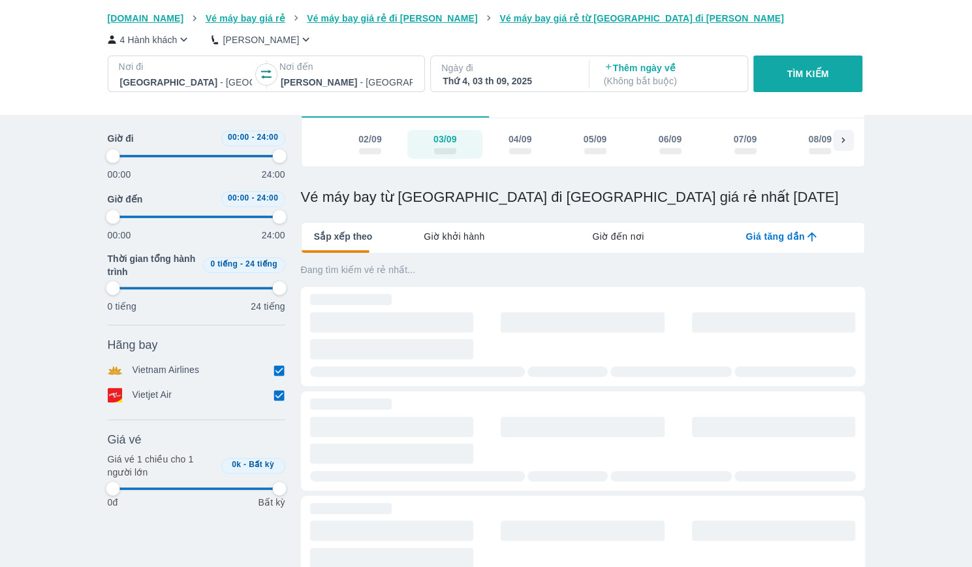
scroll to position [30, 0]
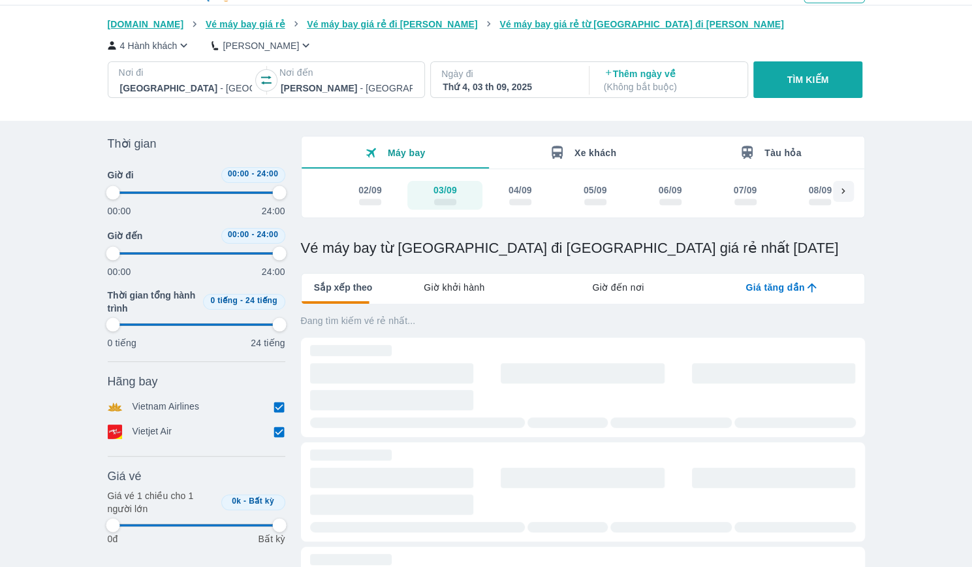
type input "97.9166666666667"
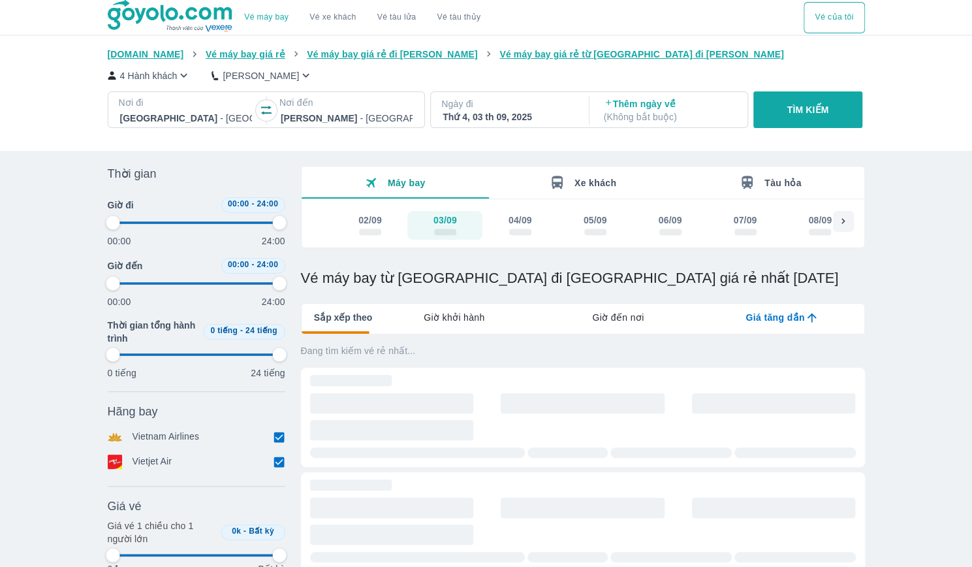
type input "97.9166666666667"
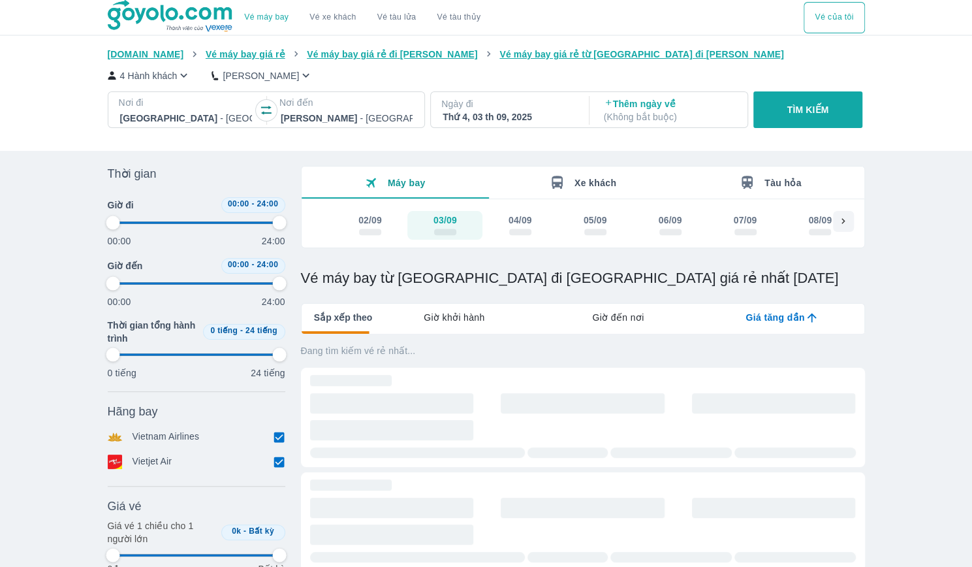
type input "97.9166666666667"
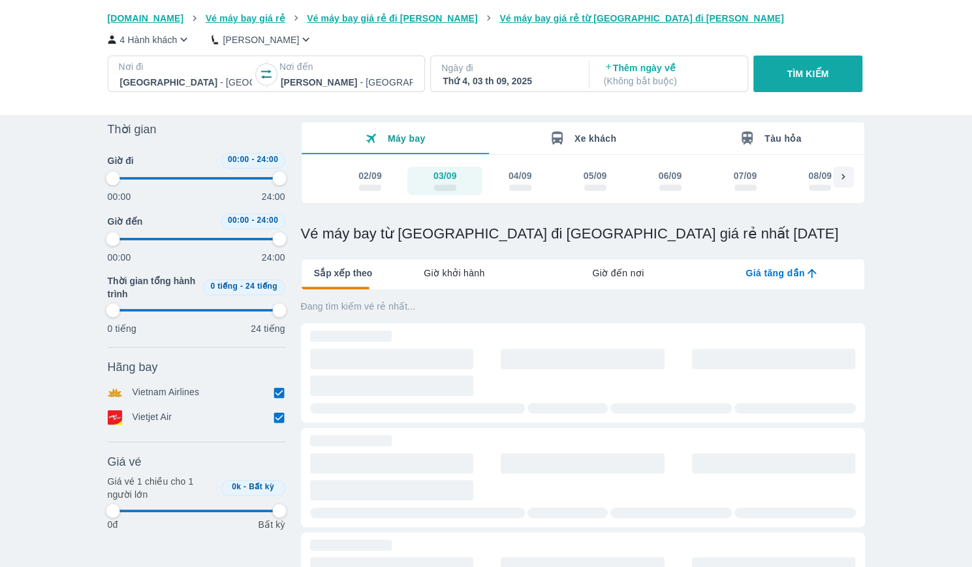
type input "97.9166666666667"
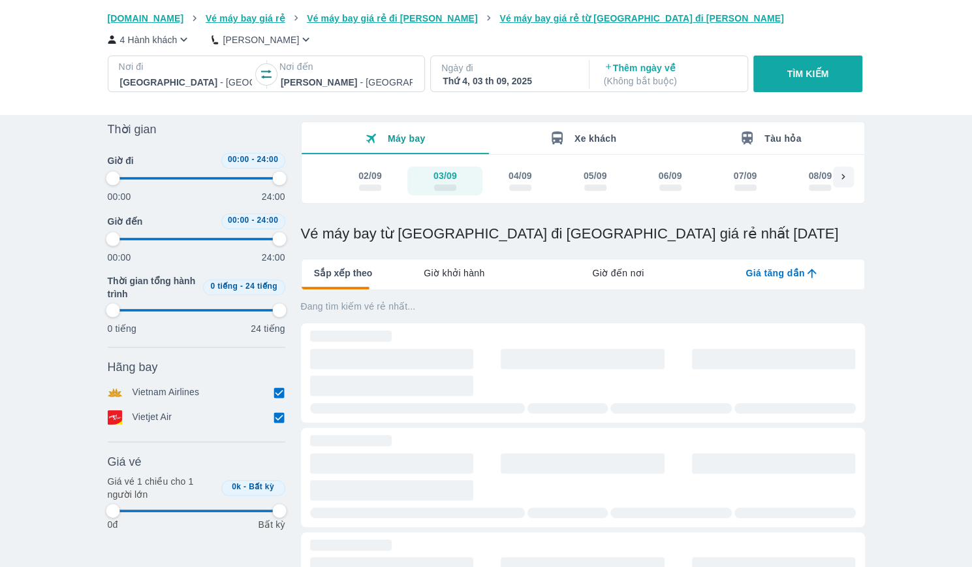
type input "97.9166666666667"
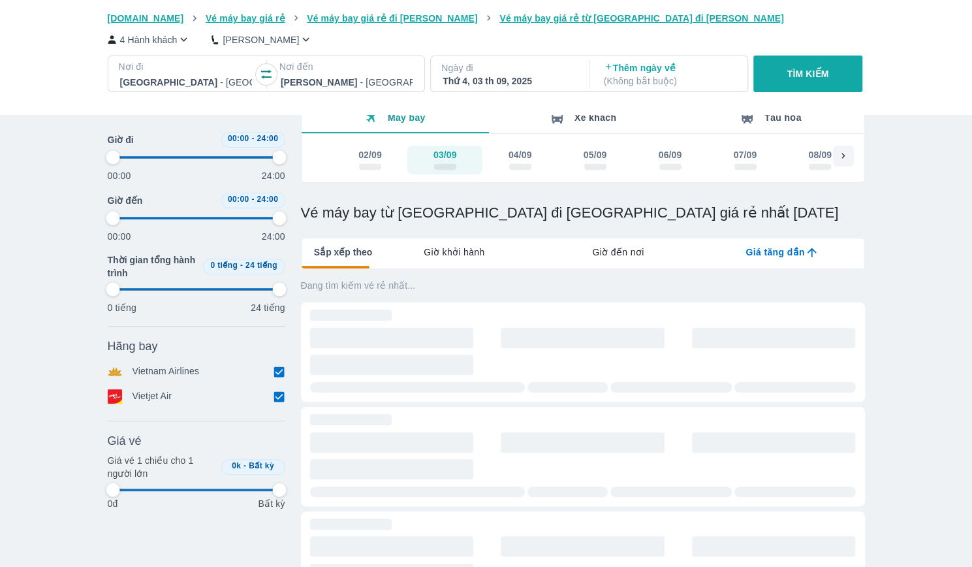
type input "97.9166666666667"
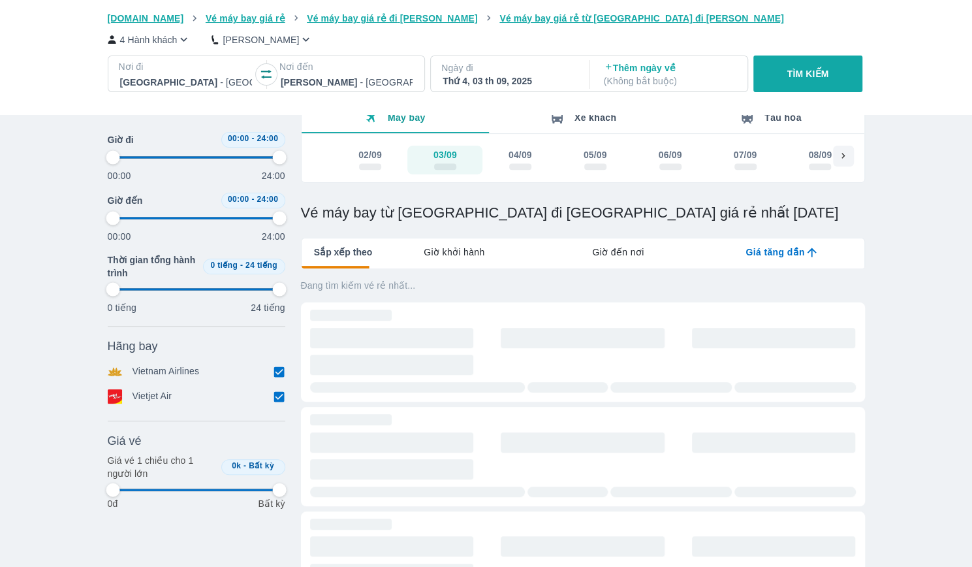
type input "97.9166666666667"
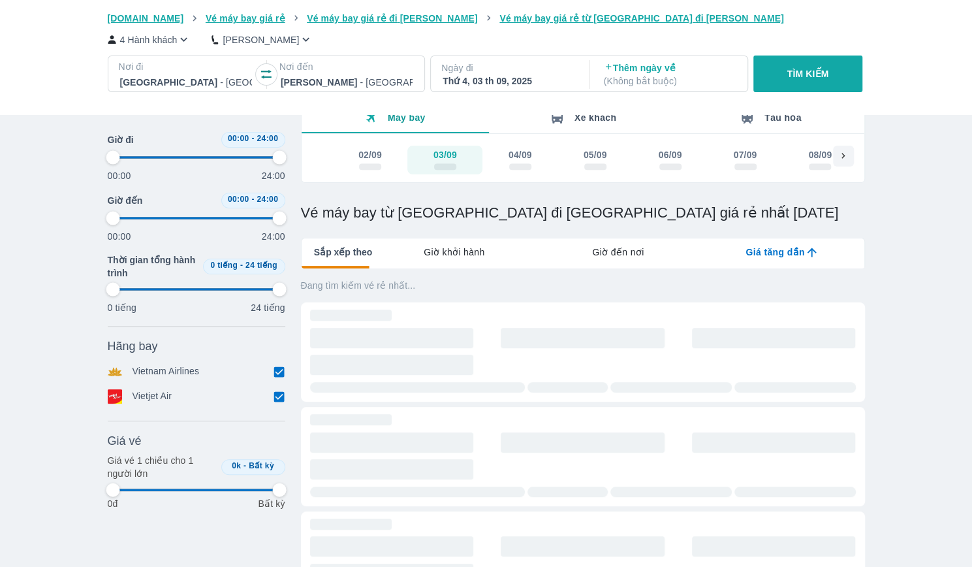
type input "97.9166666666667"
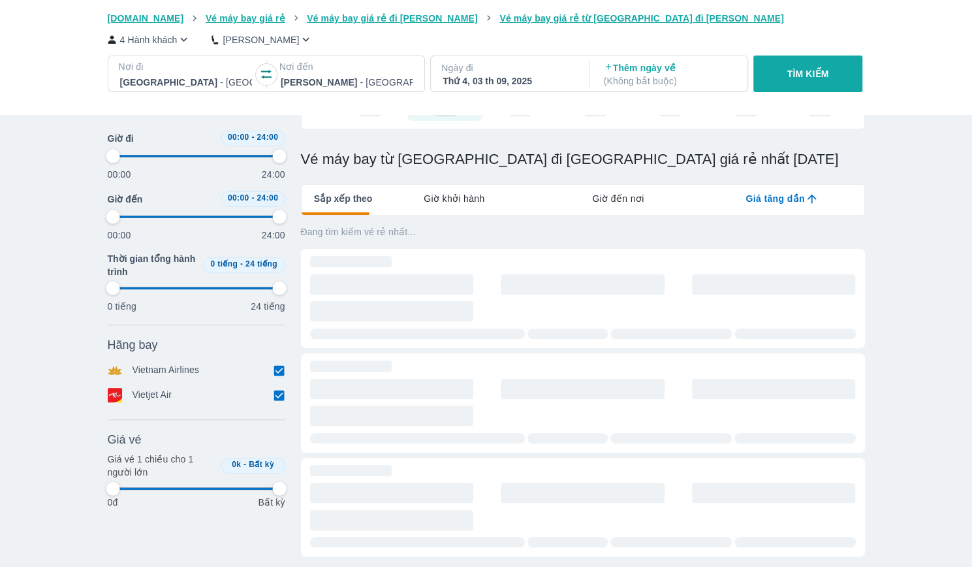
scroll to position [131, 0]
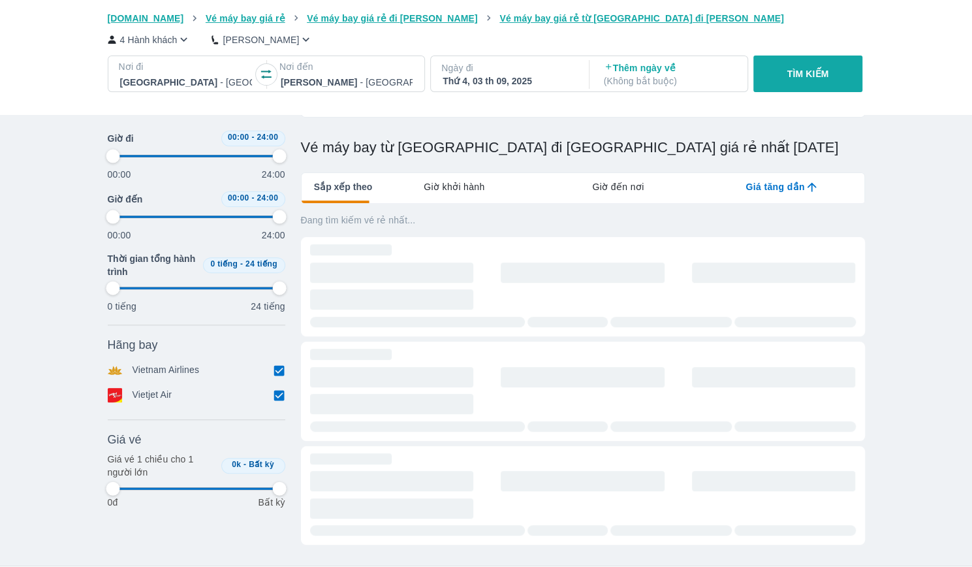
type input "97.9166666666667"
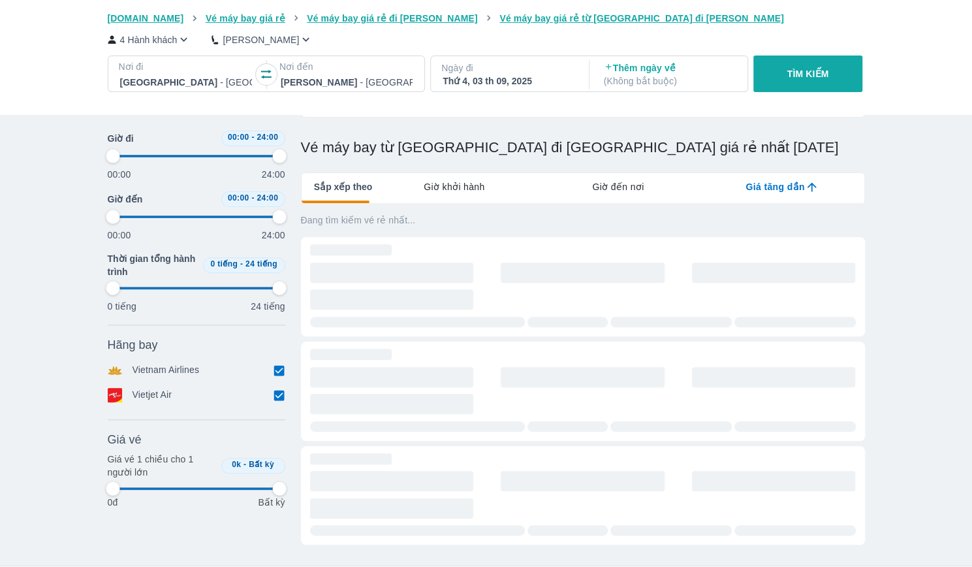
type input "97.9166666666667"
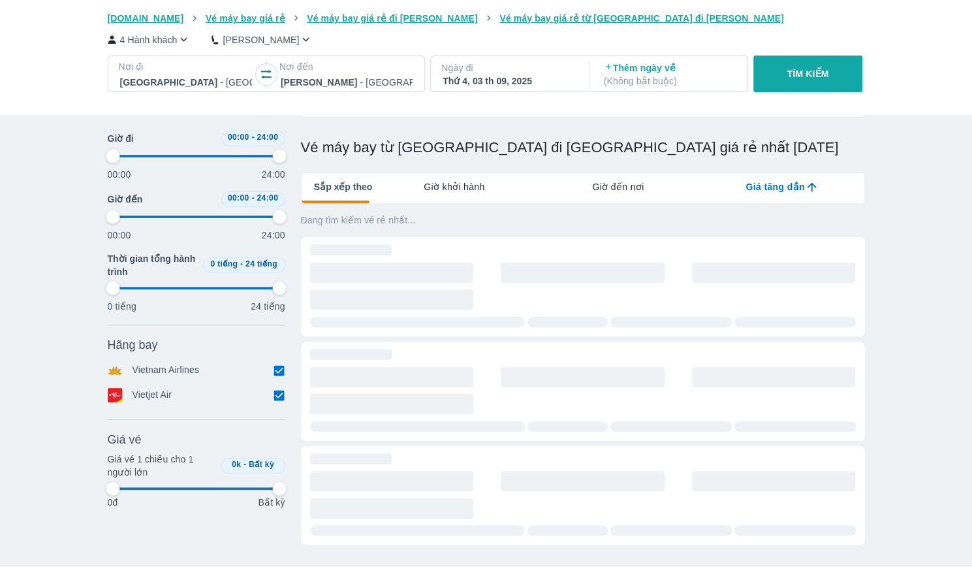
type input "97.9166666666667"
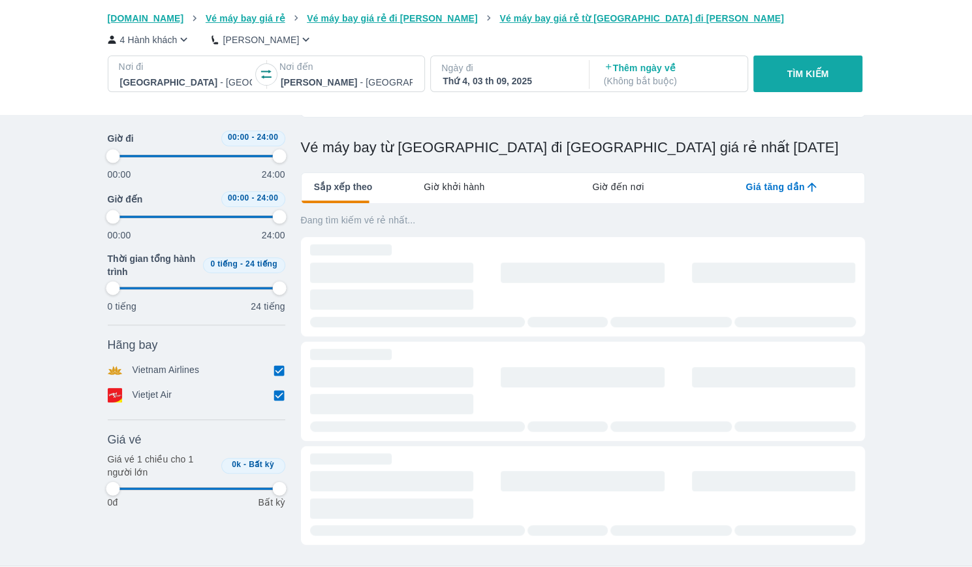
type input "97.9166666666667"
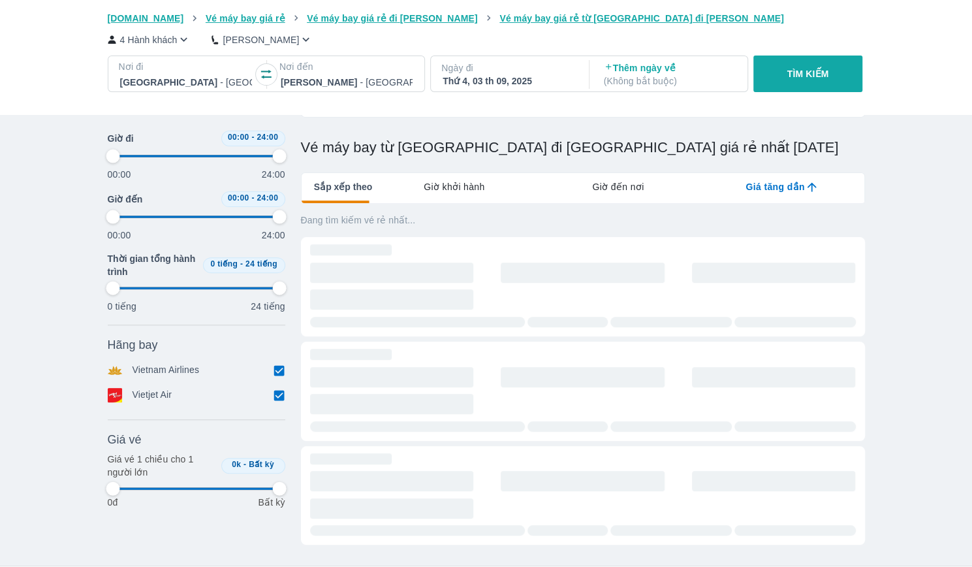
type input "97.9166666666667"
drag, startPoint x: 366, startPoint y: 216, endPoint x: 398, endPoint y: 216, distance: 32.0
click at [398, 216] on p "Đang tìm kiếm vé rẻ nhất..." at bounding box center [583, 219] width 564 height 13
type input "97.9166666666667"
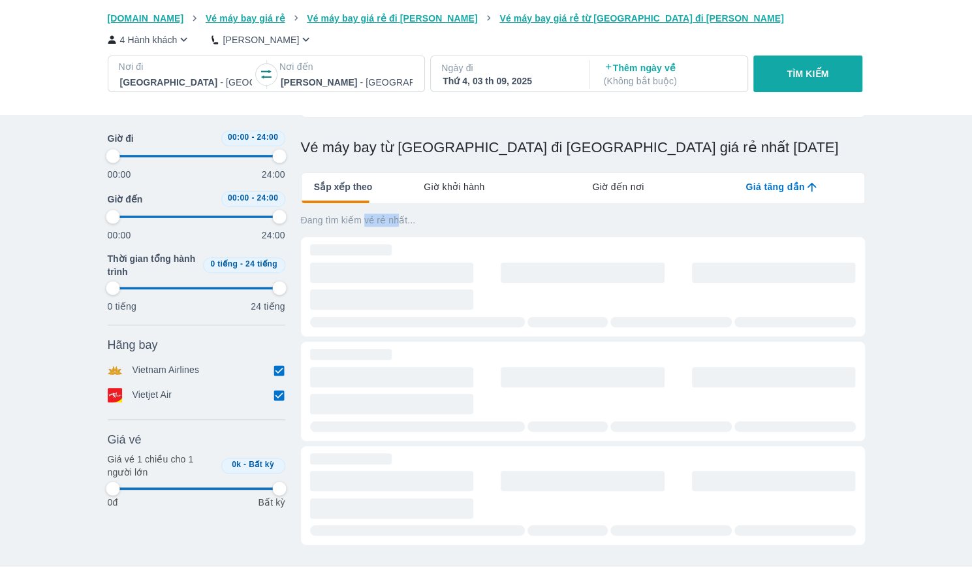
type input "97.9166666666667"
click at [623, 227] on p "Đang tìm kiếm vé rẻ nhất..." at bounding box center [583, 219] width 564 height 13
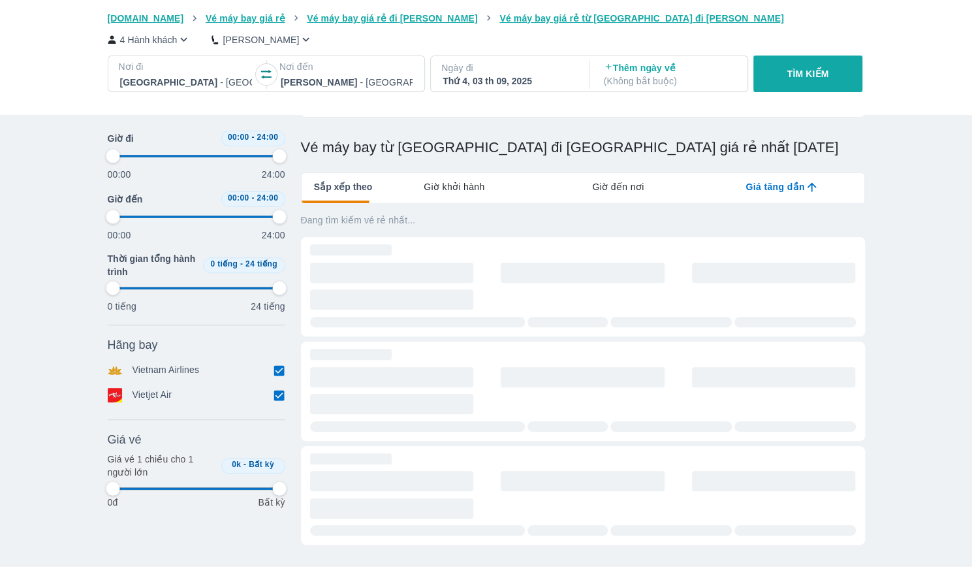
type input "97.9166666666667"
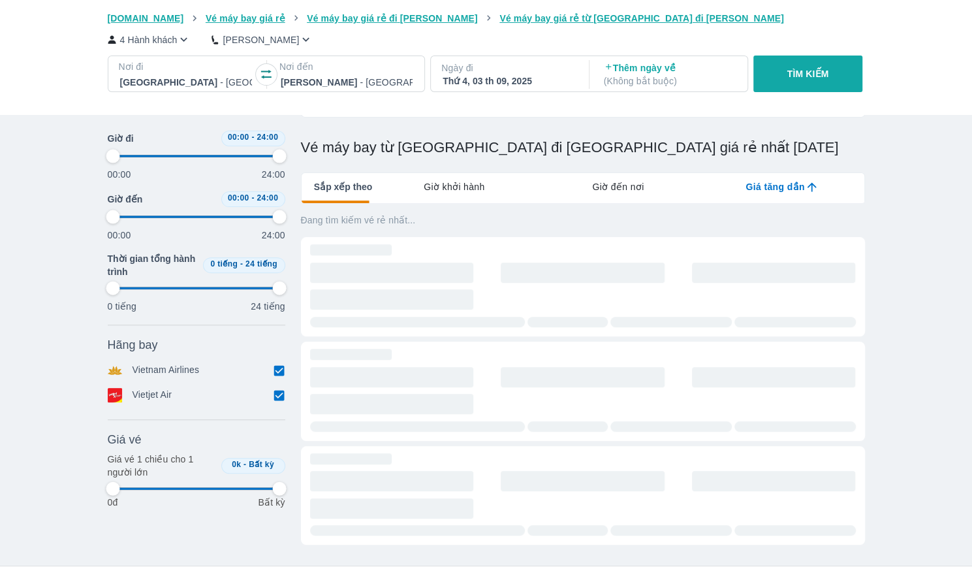
type input "97.9166666666667"
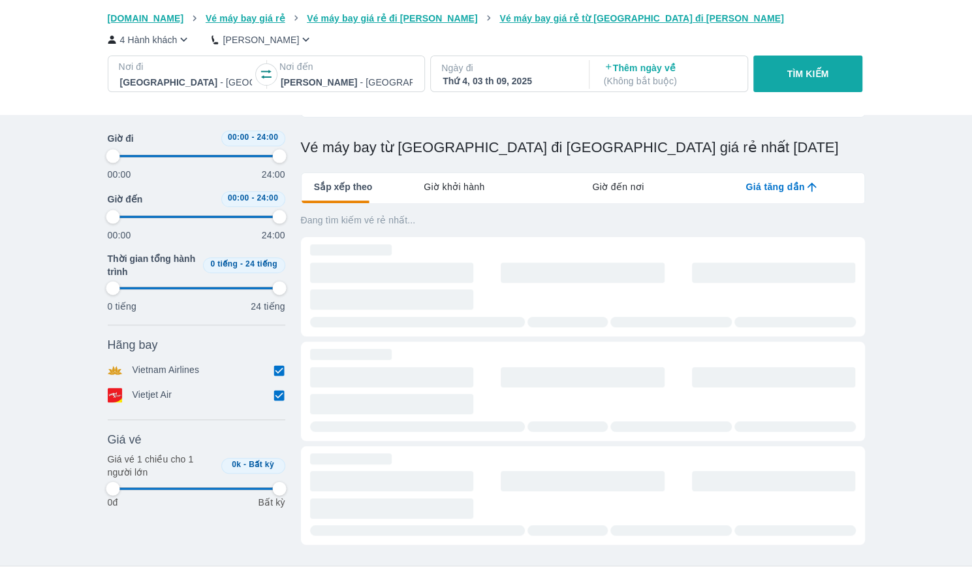
type input "97.9166666666667"
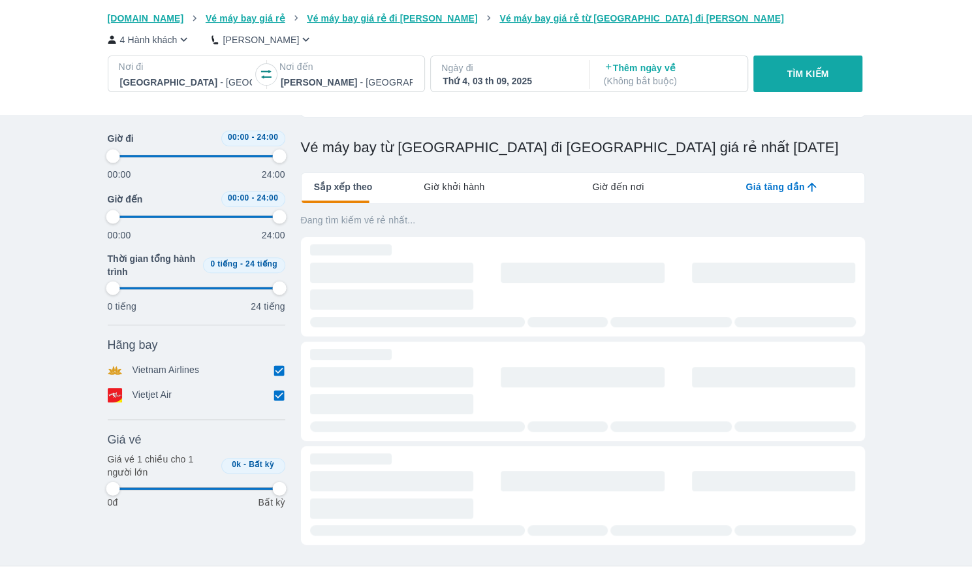
type input "97.9166666666667"
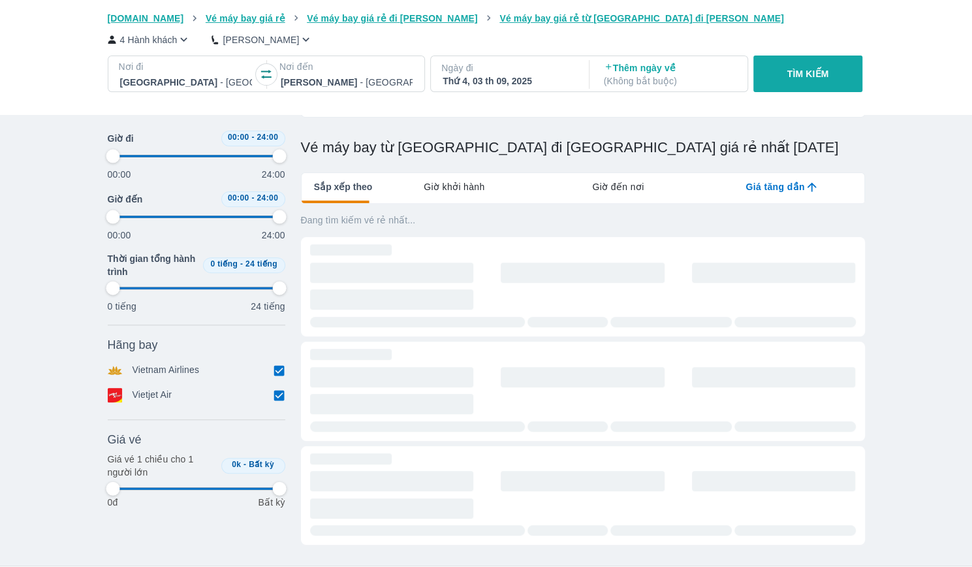
type input "97.9166666666667"
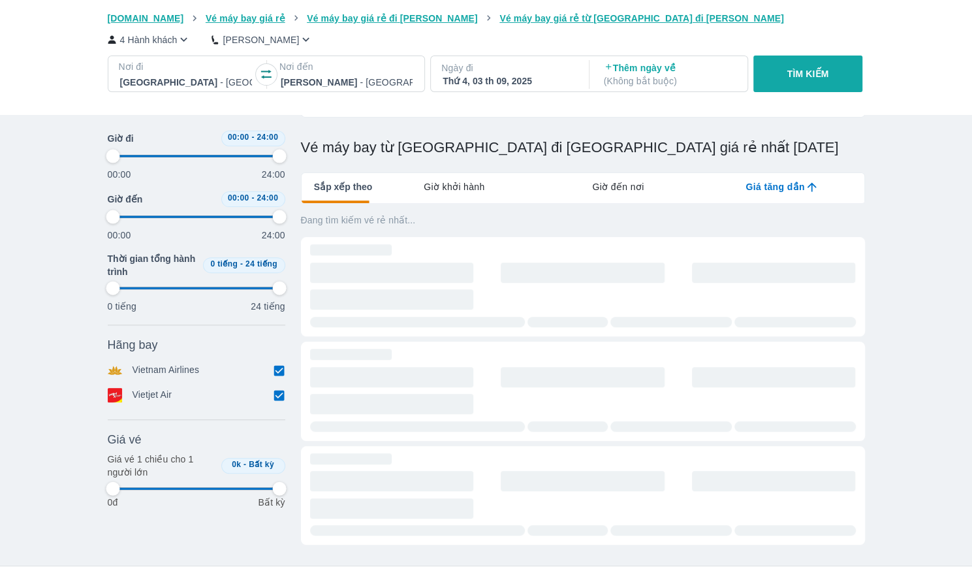
type input "97.9166666666667"
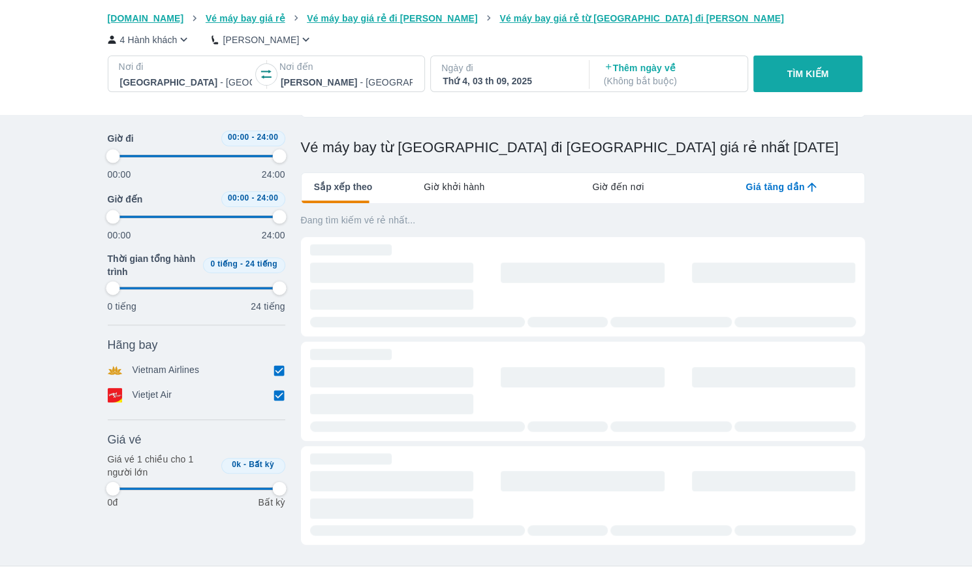
type input "97.9166666666667"
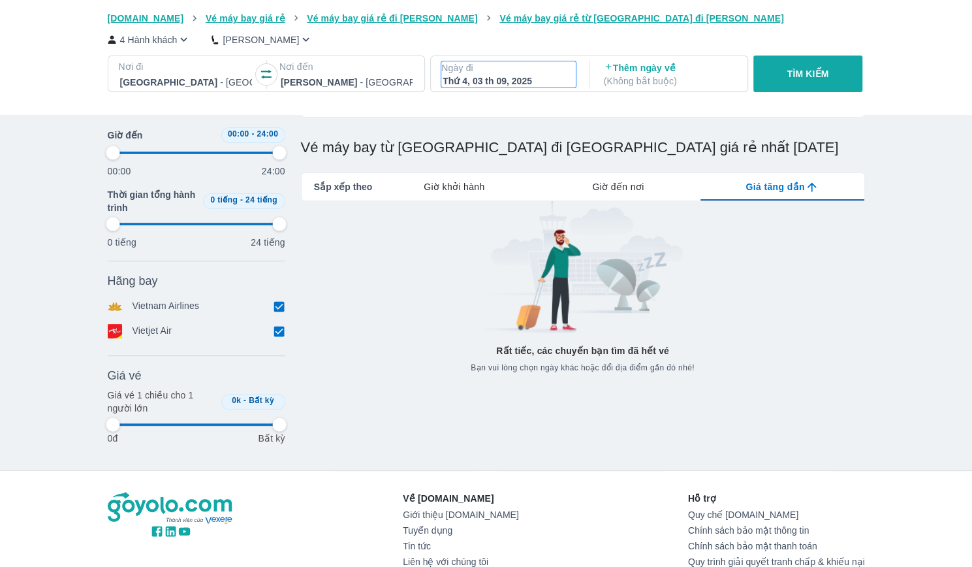
click at [495, 80] on div "Thứ 4, 03 th 09, 2025" at bounding box center [509, 80] width 132 height 13
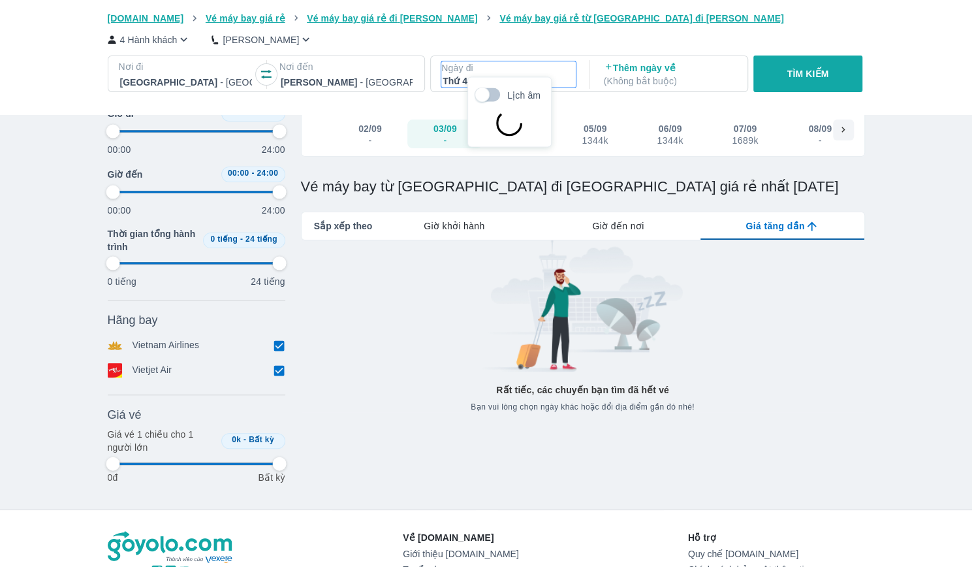
scroll to position [75, 0]
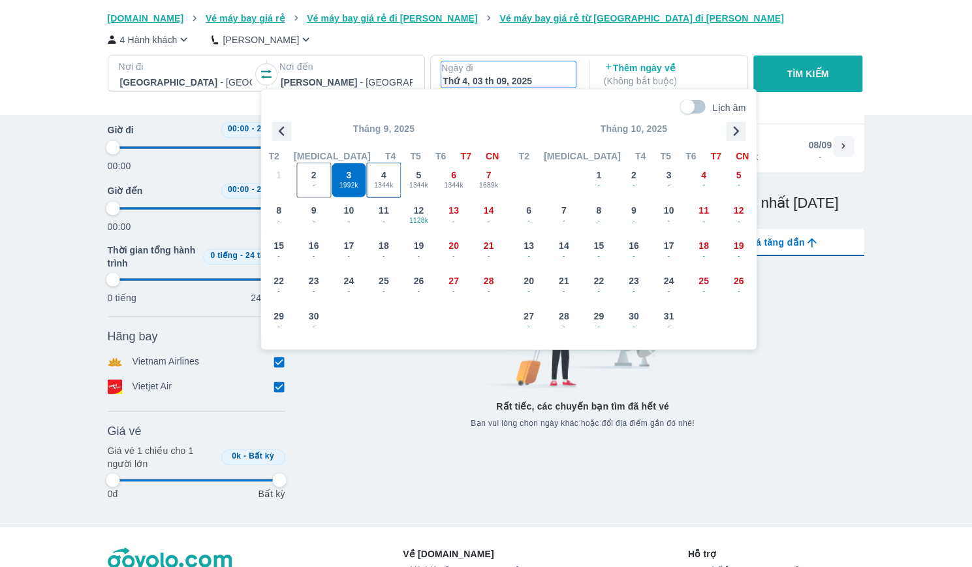
click at [392, 170] on div "4 1344k" at bounding box center [384, 180] width 34 height 34
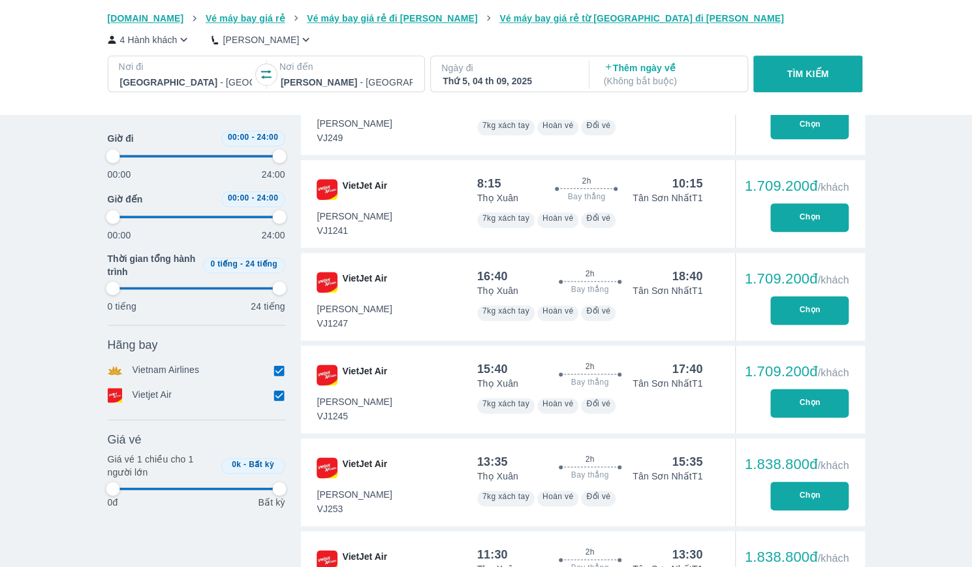
scroll to position [858, 0]
